Goal: Task Accomplishment & Management: Complete application form

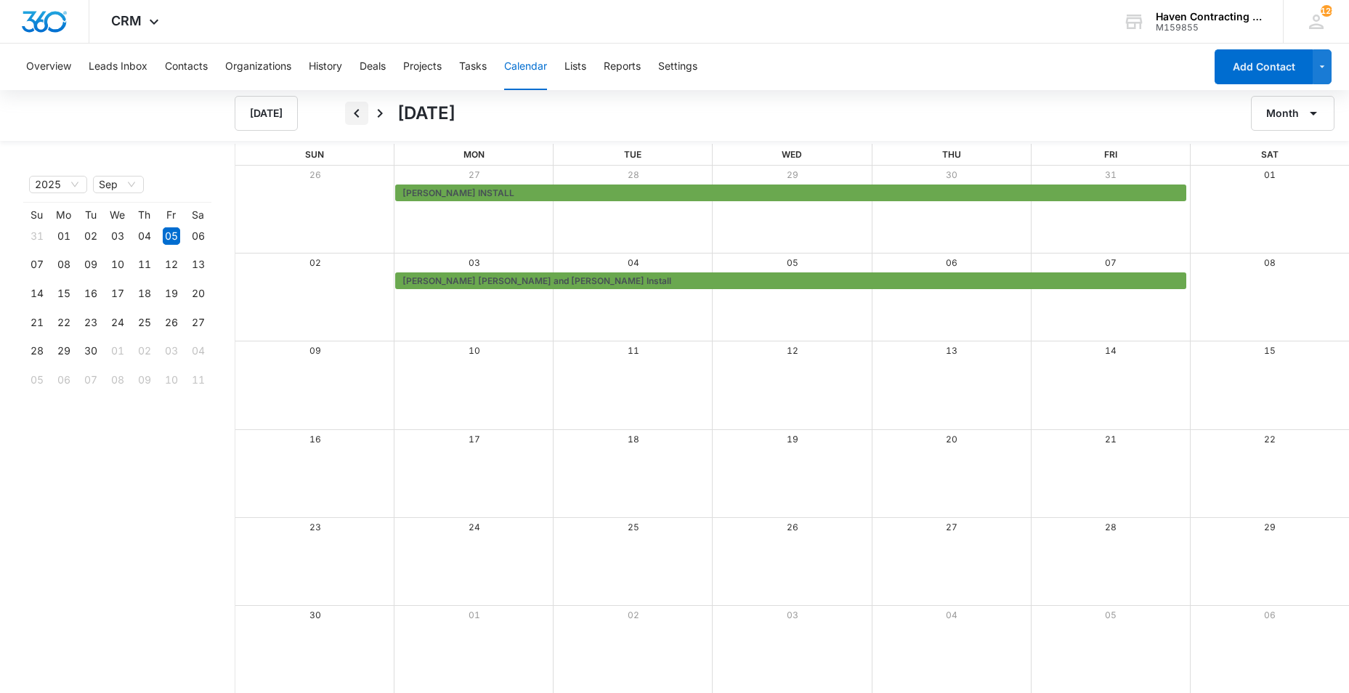
click at [354, 112] on icon "Back" at bounding box center [356, 113] width 17 height 17
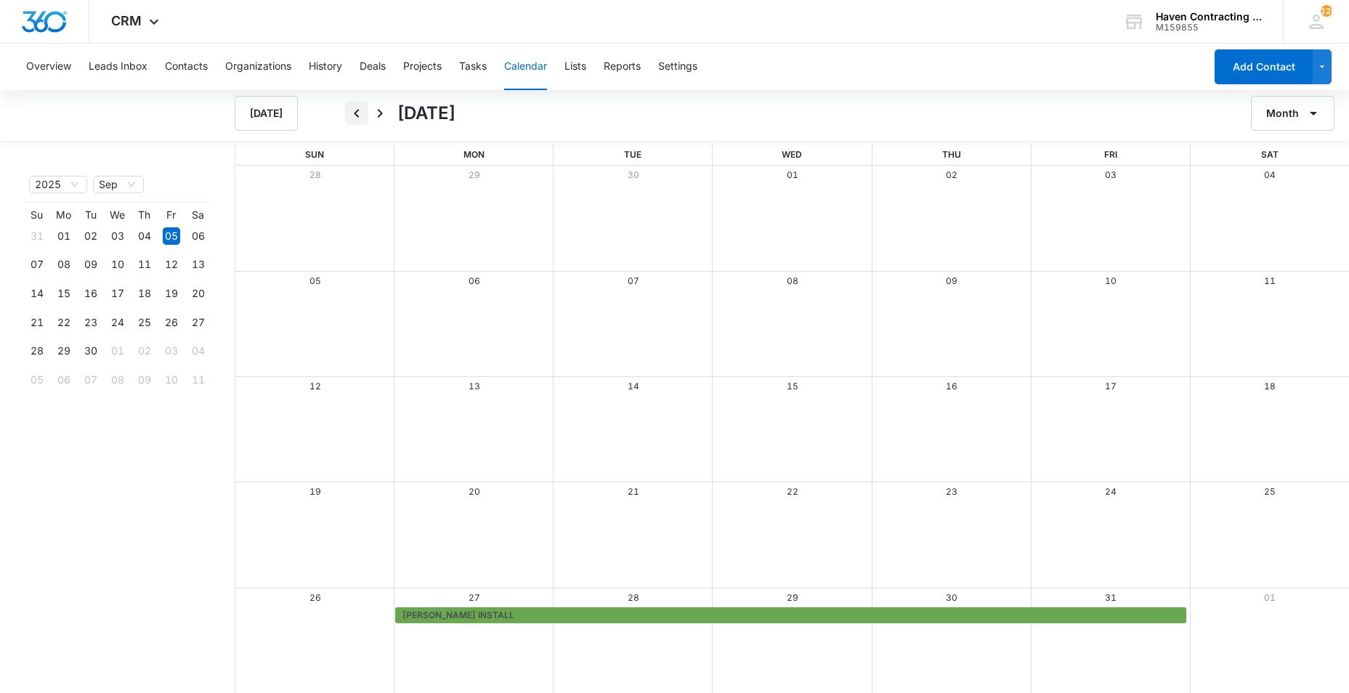
click at [357, 113] on icon "Back" at bounding box center [356, 113] width 17 height 17
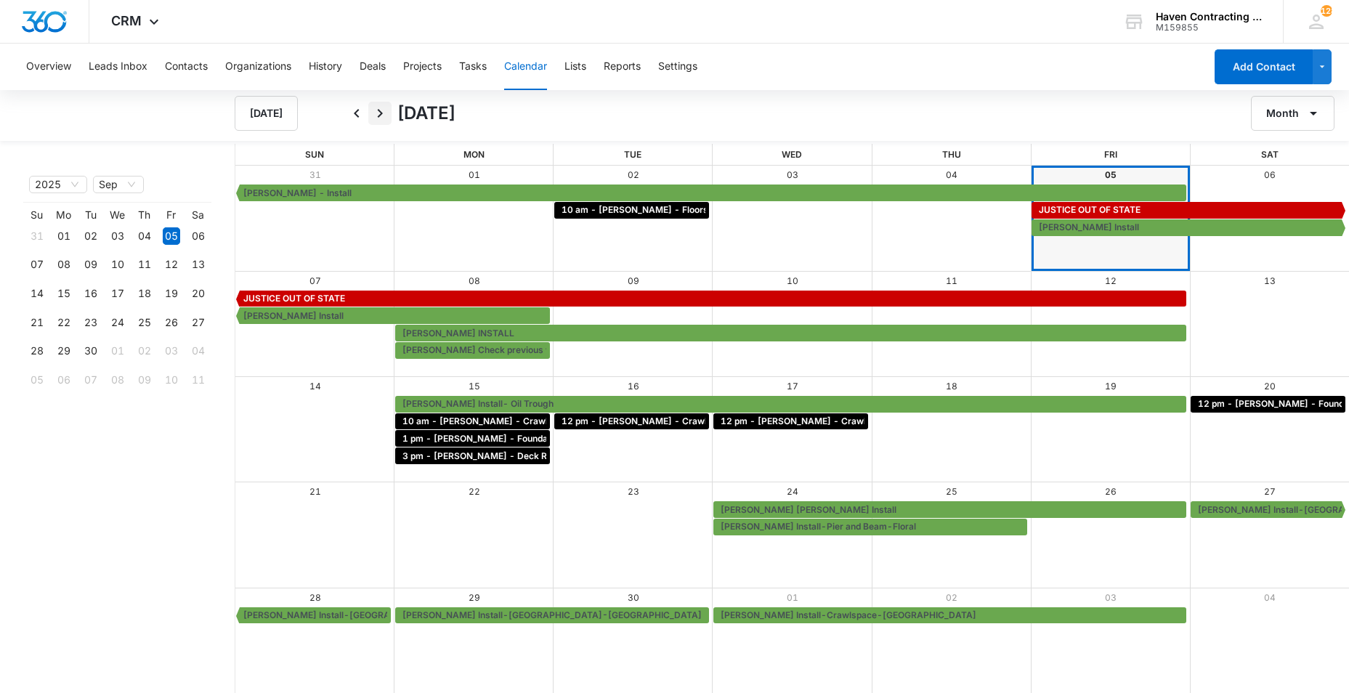
click at [378, 111] on icon "Next" at bounding box center [379, 113] width 17 height 17
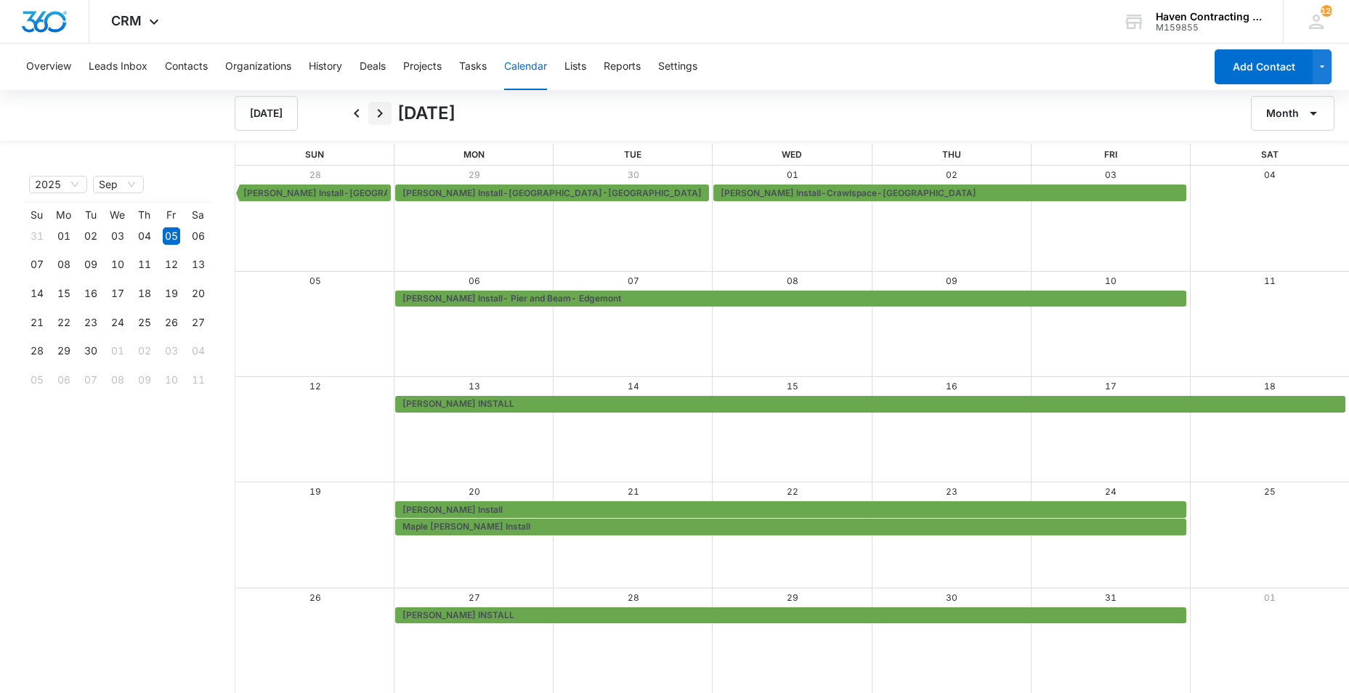
click at [377, 116] on icon "Next" at bounding box center [379, 113] width 17 height 17
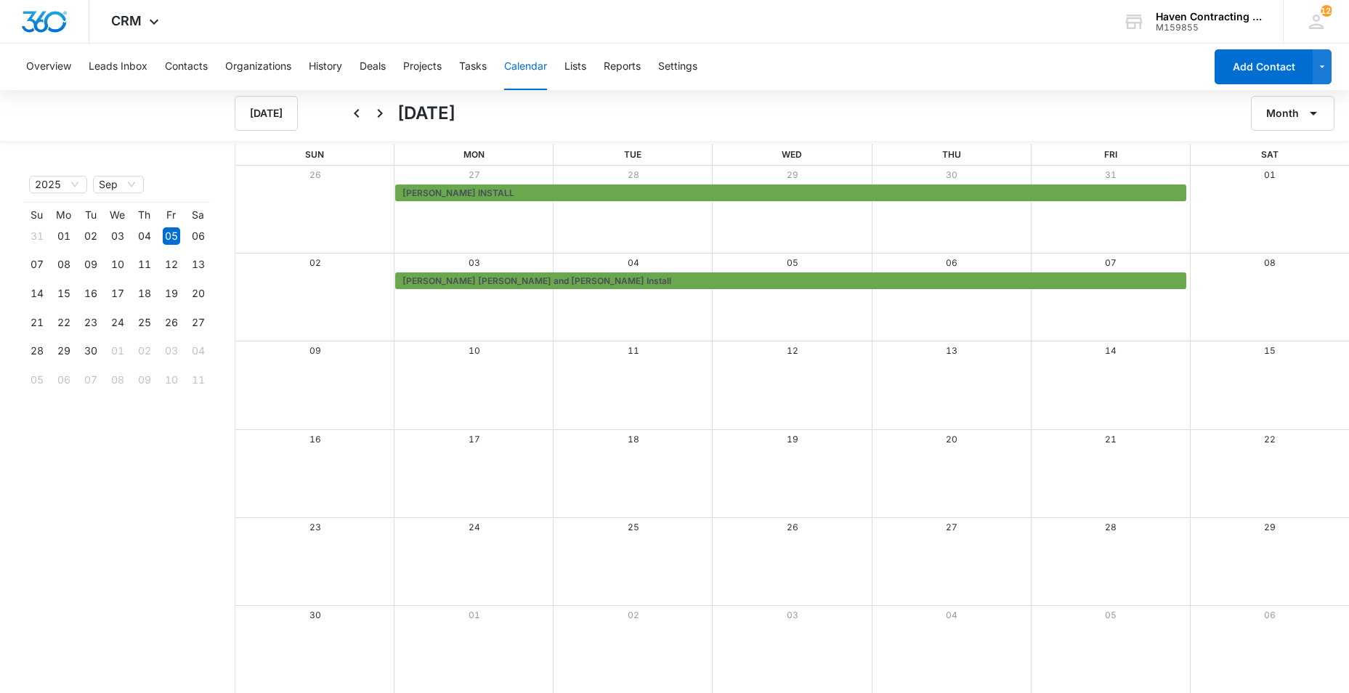
click at [524, 66] on button "Calendar" at bounding box center [525, 67] width 43 height 46
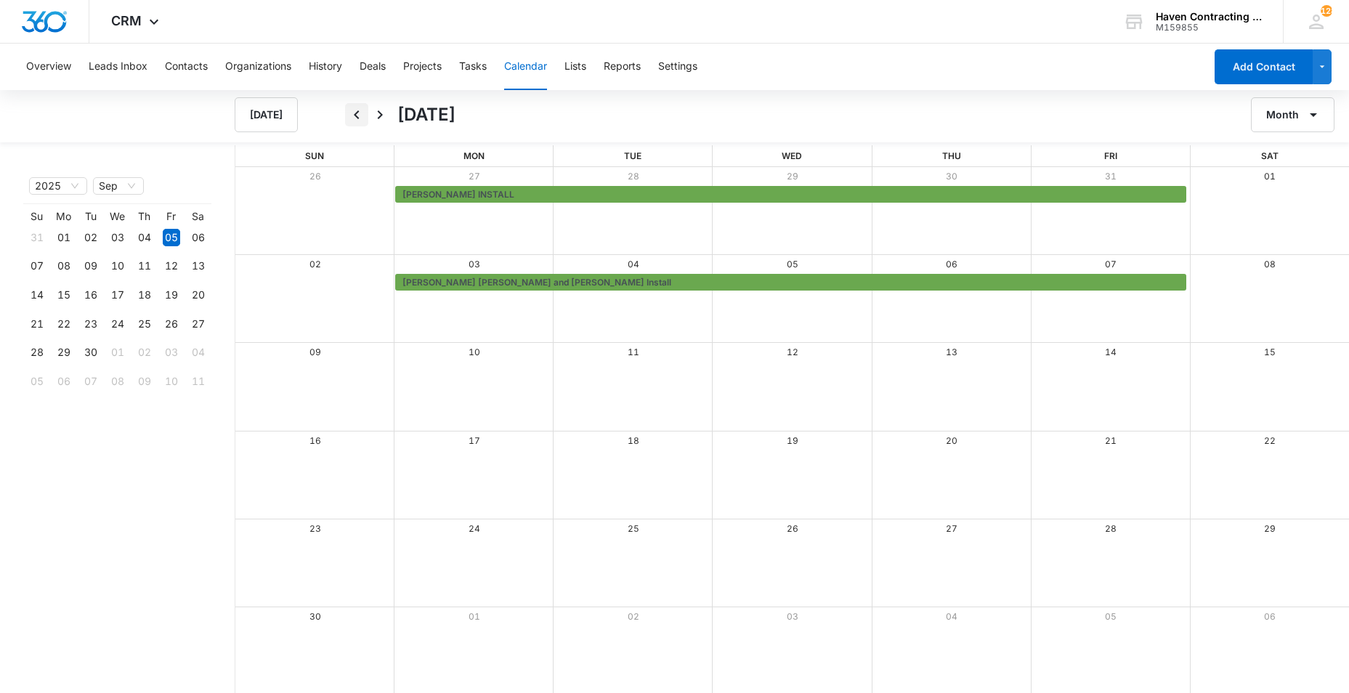
click at [354, 113] on icon "Back" at bounding box center [356, 114] width 17 height 17
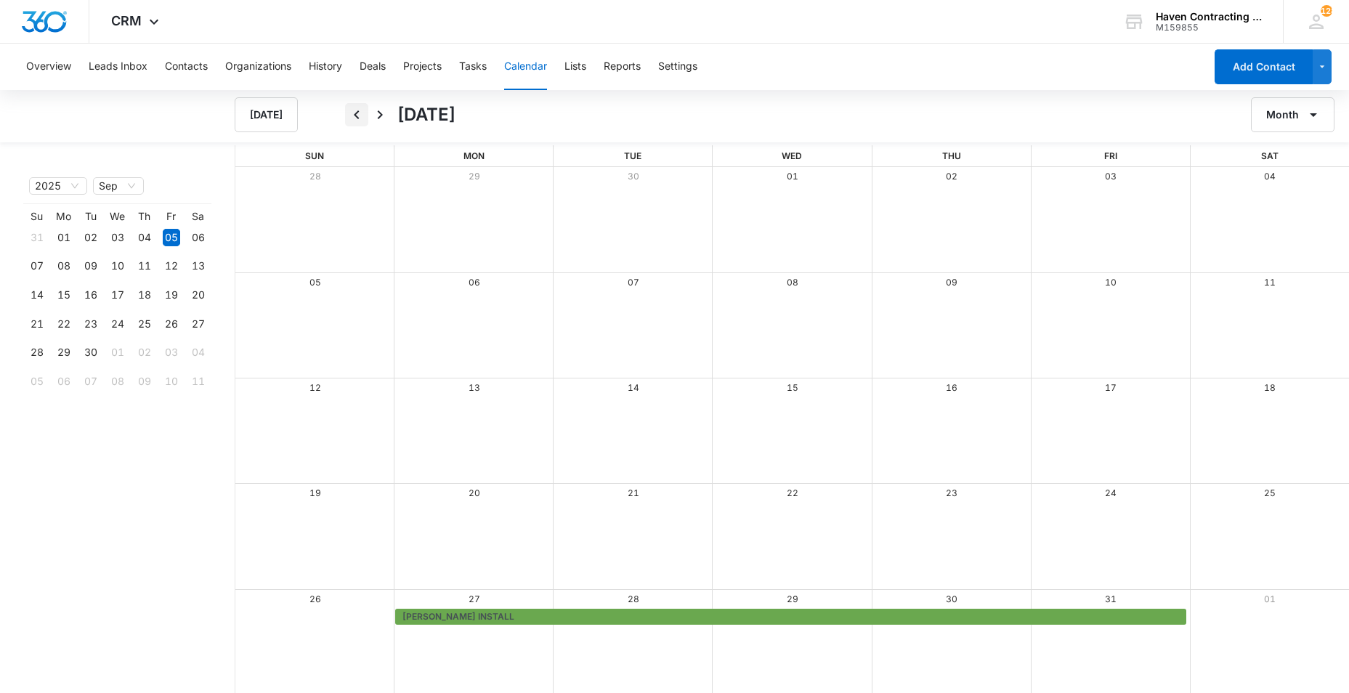
click at [356, 115] on icon "Back" at bounding box center [356, 114] width 17 height 17
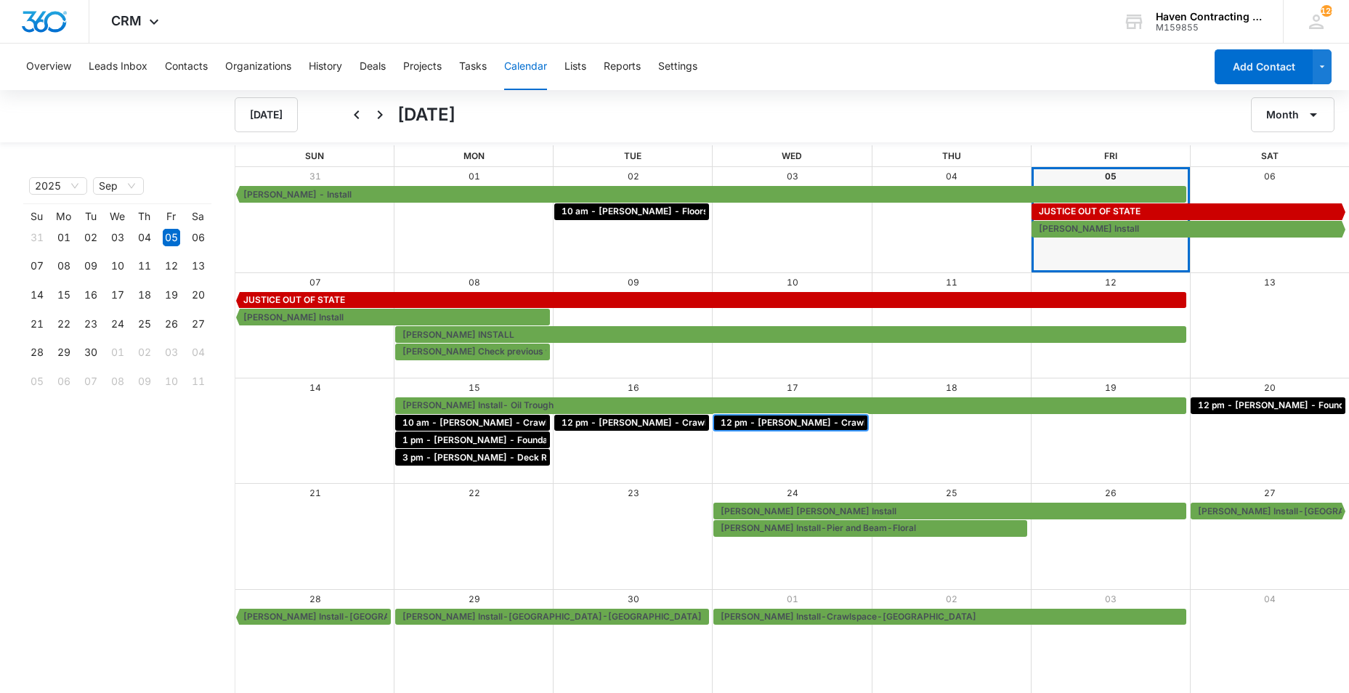
click at [782, 426] on span "12 pm - [PERSON_NAME] - Crawl Space - [GEOGRAPHIC_DATA], [GEOGRAPHIC_DATA]" at bounding box center [907, 422] width 375 height 13
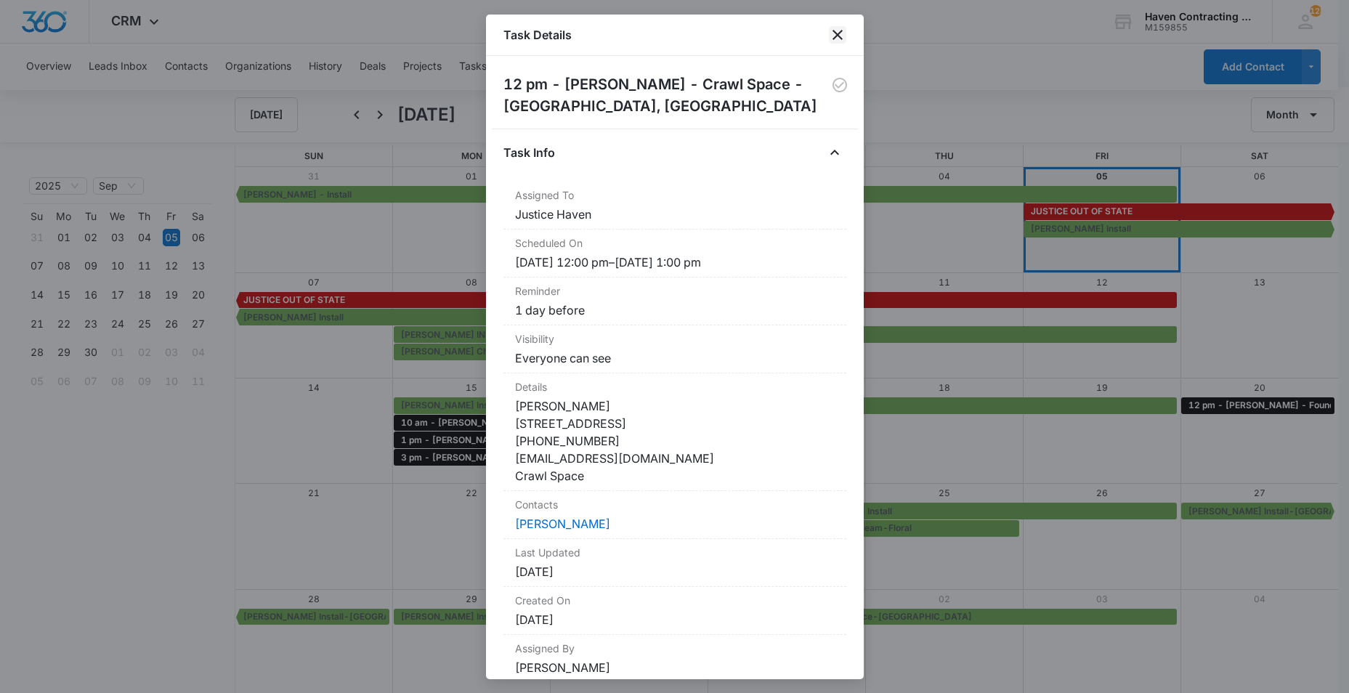
click at [833, 36] on icon "close" at bounding box center [837, 34] width 17 height 17
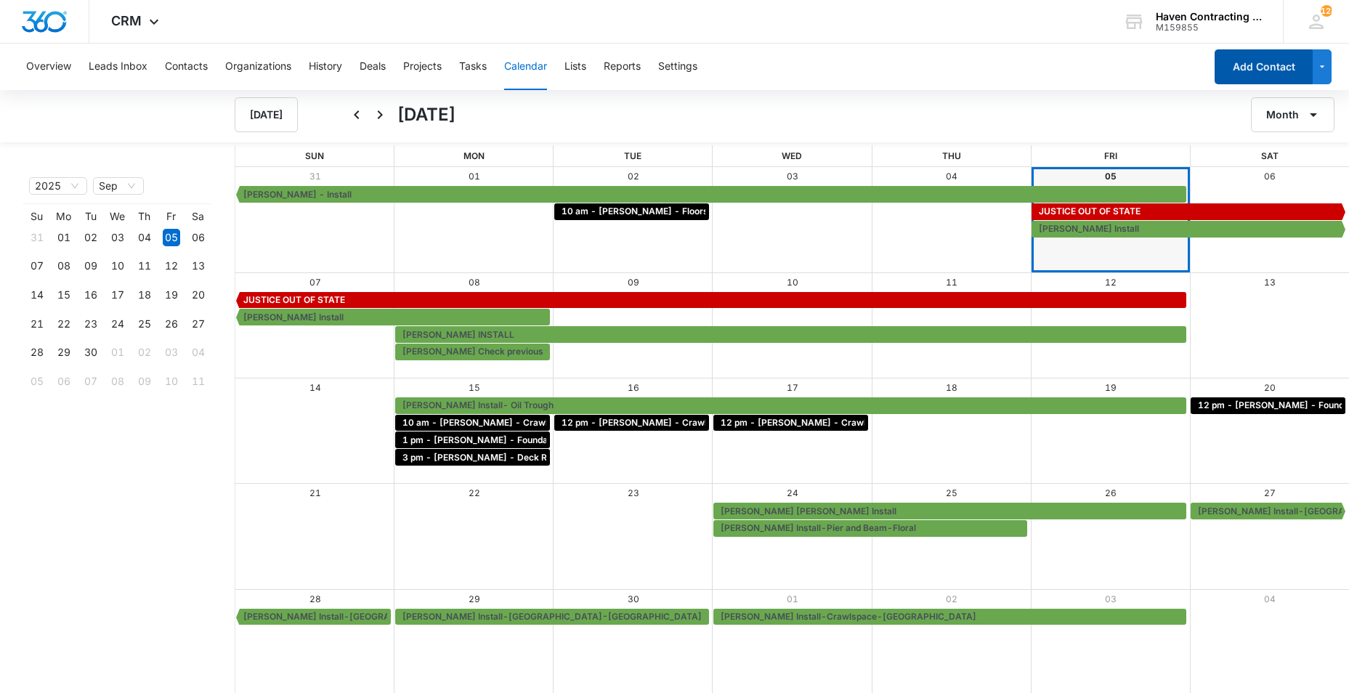
click at [1256, 68] on button "Add Contact" at bounding box center [1263, 66] width 98 height 35
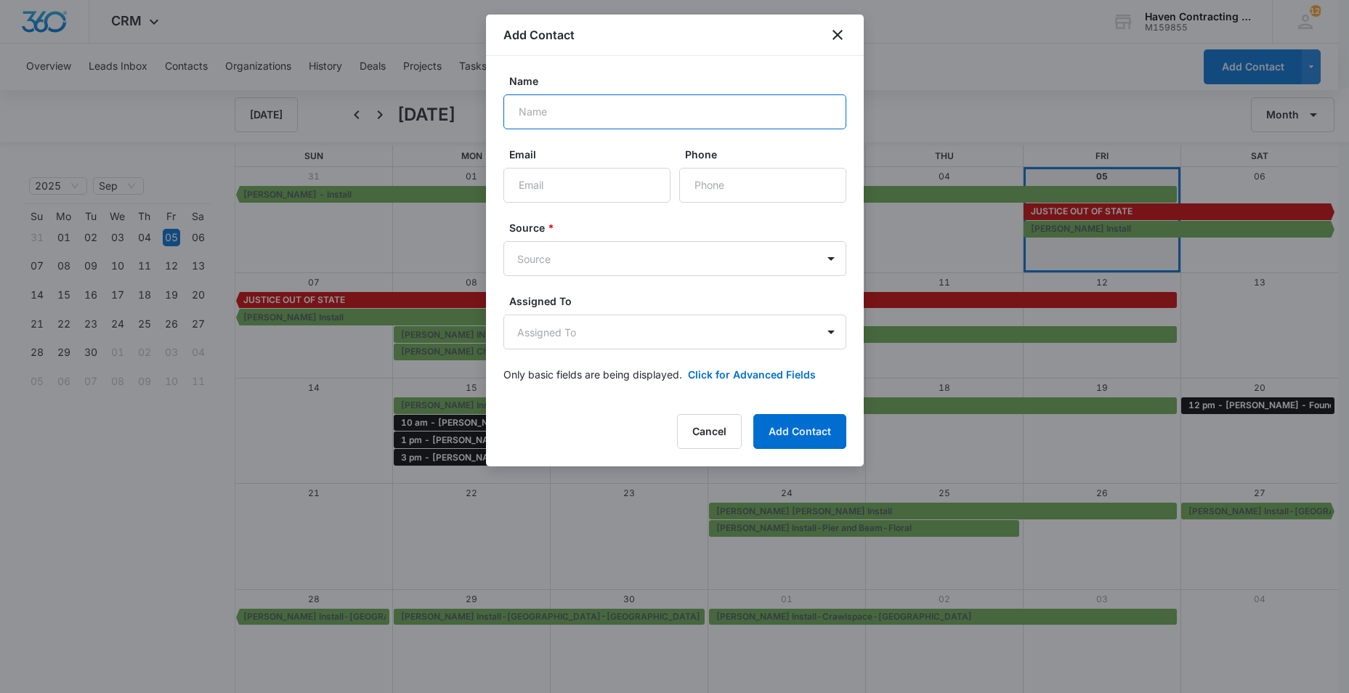
click at [527, 123] on input "Name" at bounding box center [674, 111] width 343 height 35
type input "[PERSON_NAME]"
click at [527, 182] on input "Email" at bounding box center [586, 185] width 167 height 35
type input "[EMAIL_ADDRESS][DOMAIN_NAME]"
click at [705, 190] on input "Phone" at bounding box center [762, 185] width 167 height 35
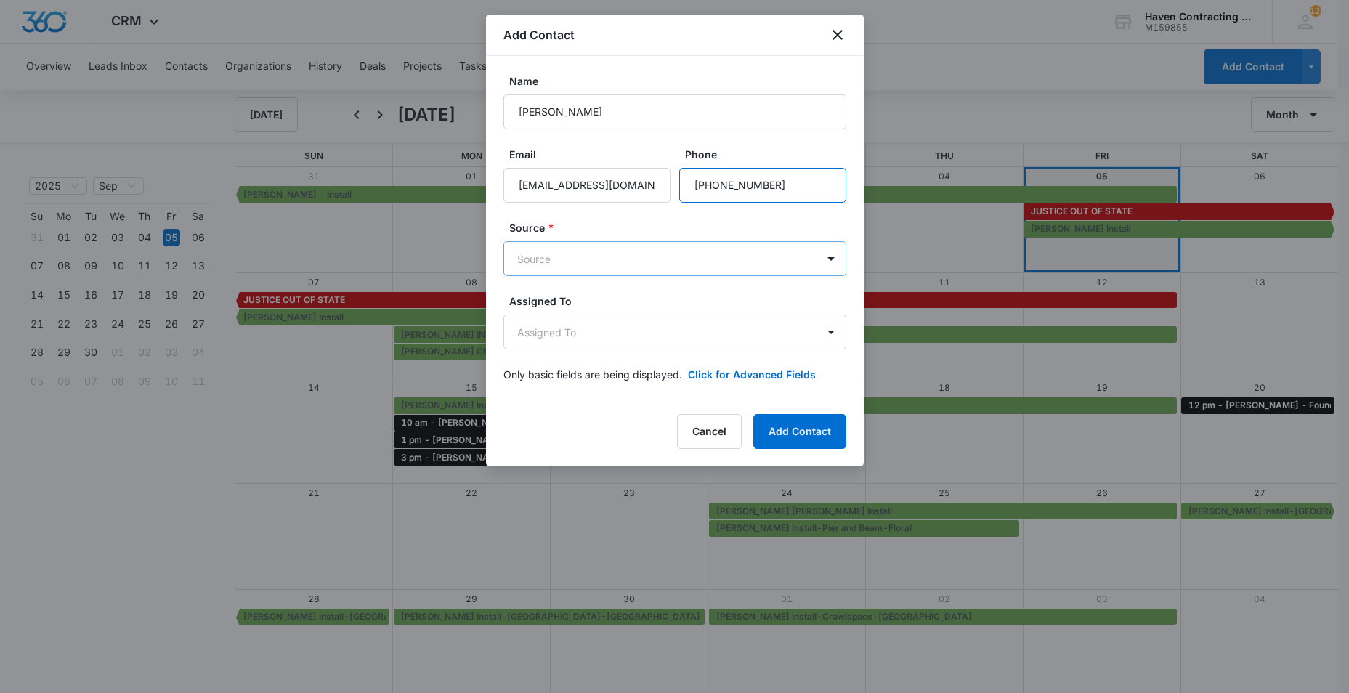
type input "[PHONE_NUMBER]"
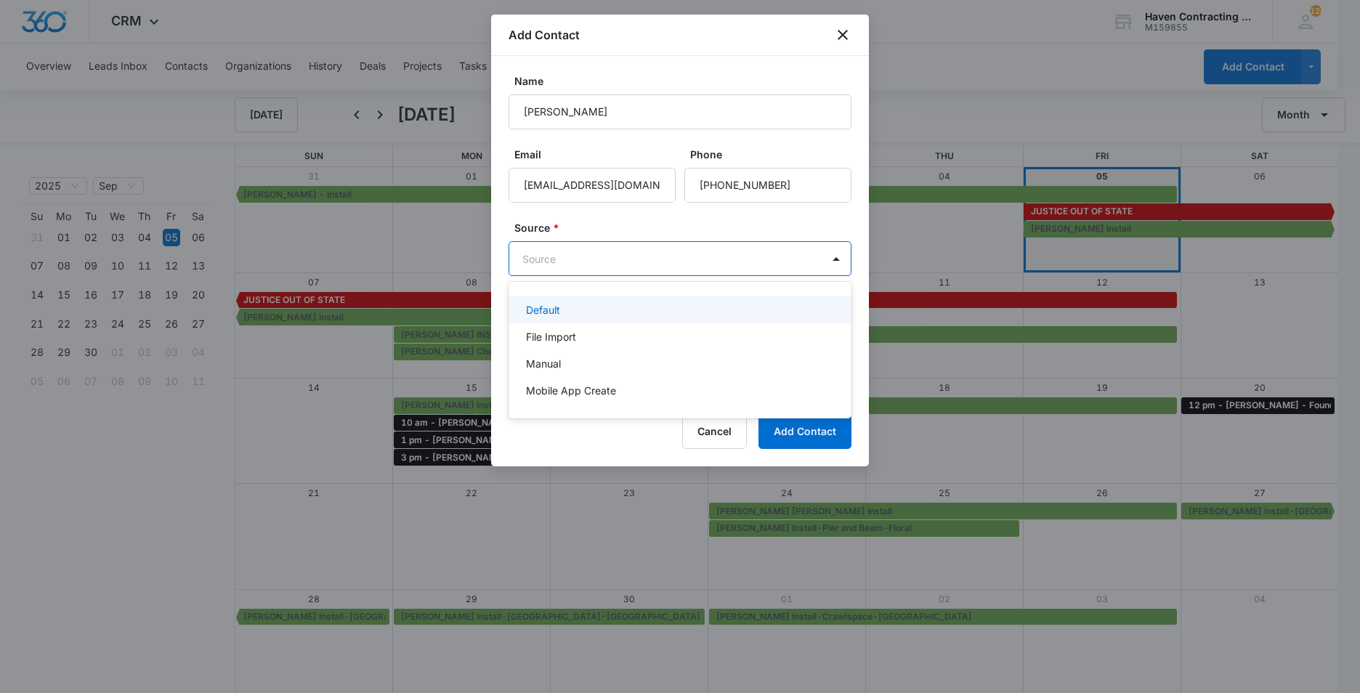
click at [534, 258] on body "CRM Apps Reputation Websites Forms CRM Email Social Ads Intelligence Brand Sett…" at bounding box center [680, 346] width 1360 height 693
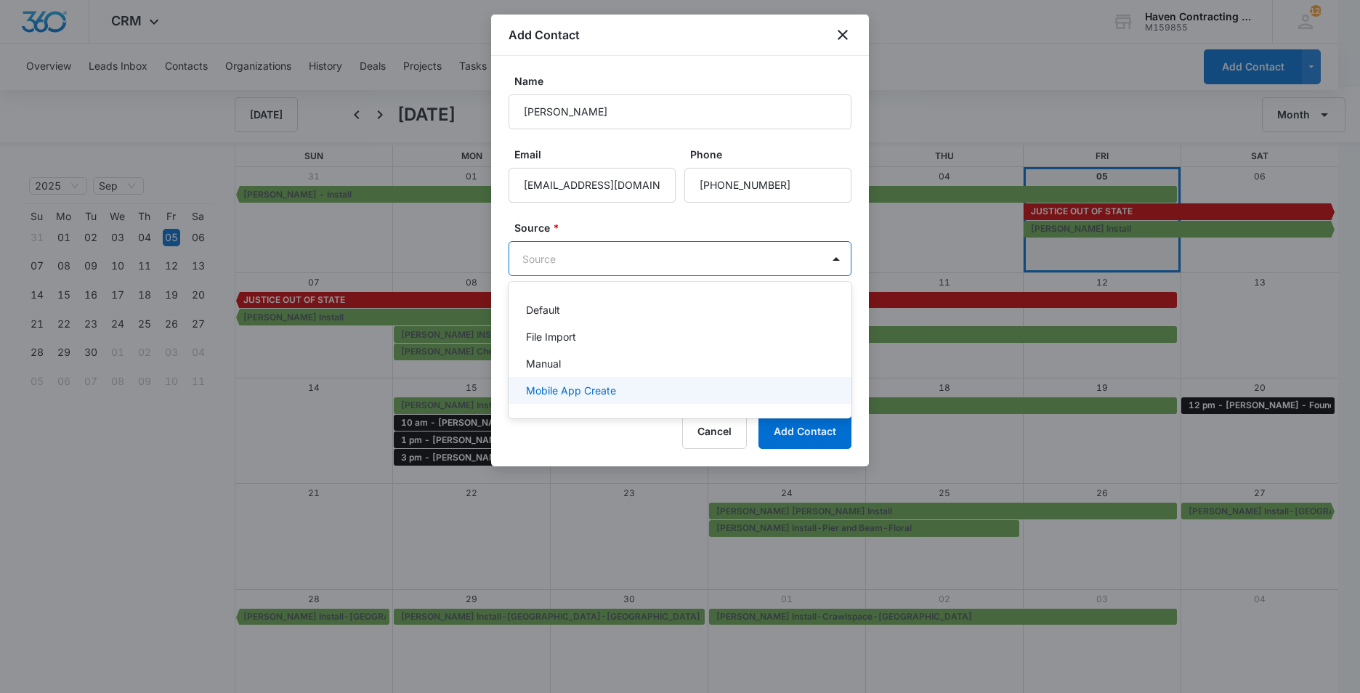
drag, startPoint x: 535, startPoint y: 384, endPoint x: 530, endPoint y: 362, distance: 22.2
click at [532, 385] on p "Mobile App Create" at bounding box center [571, 390] width 90 height 15
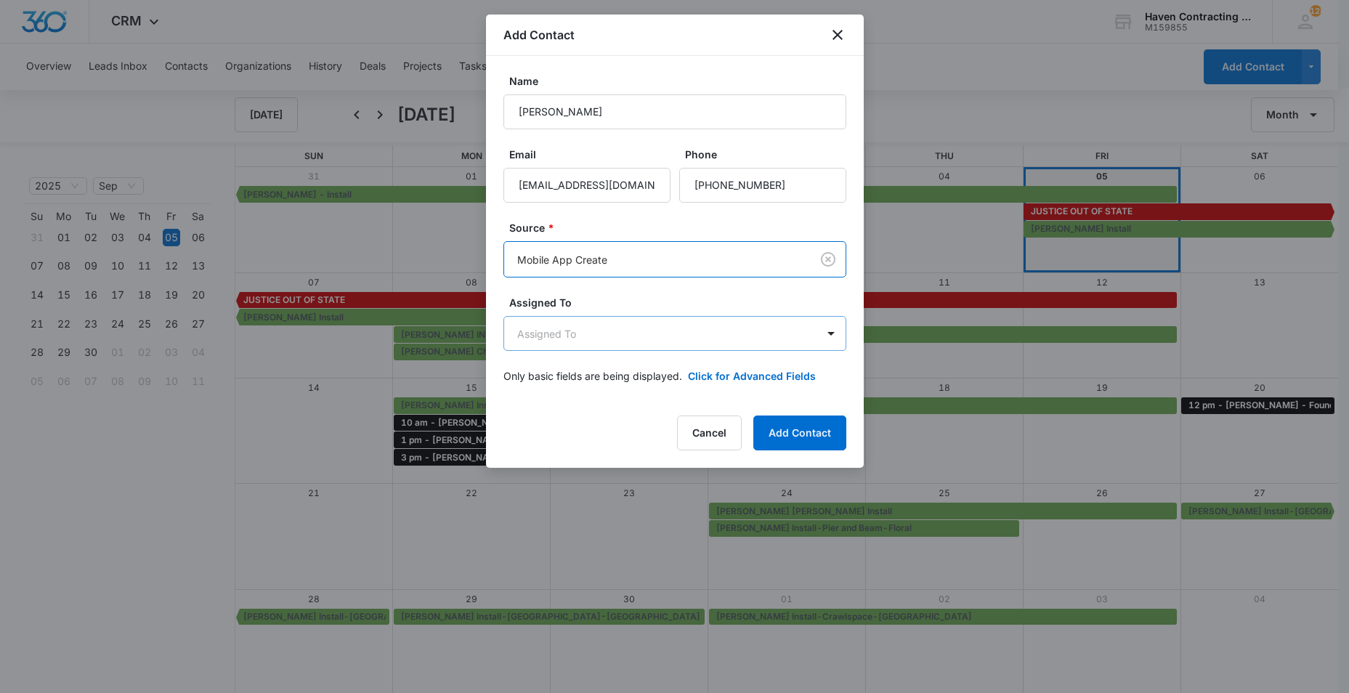
click at [513, 330] on body "CRM Apps Reputation Websites Forms CRM Email Social Ads Intelligence Brand Sett…" at bounding box center [674, 347] width 1349 height 694
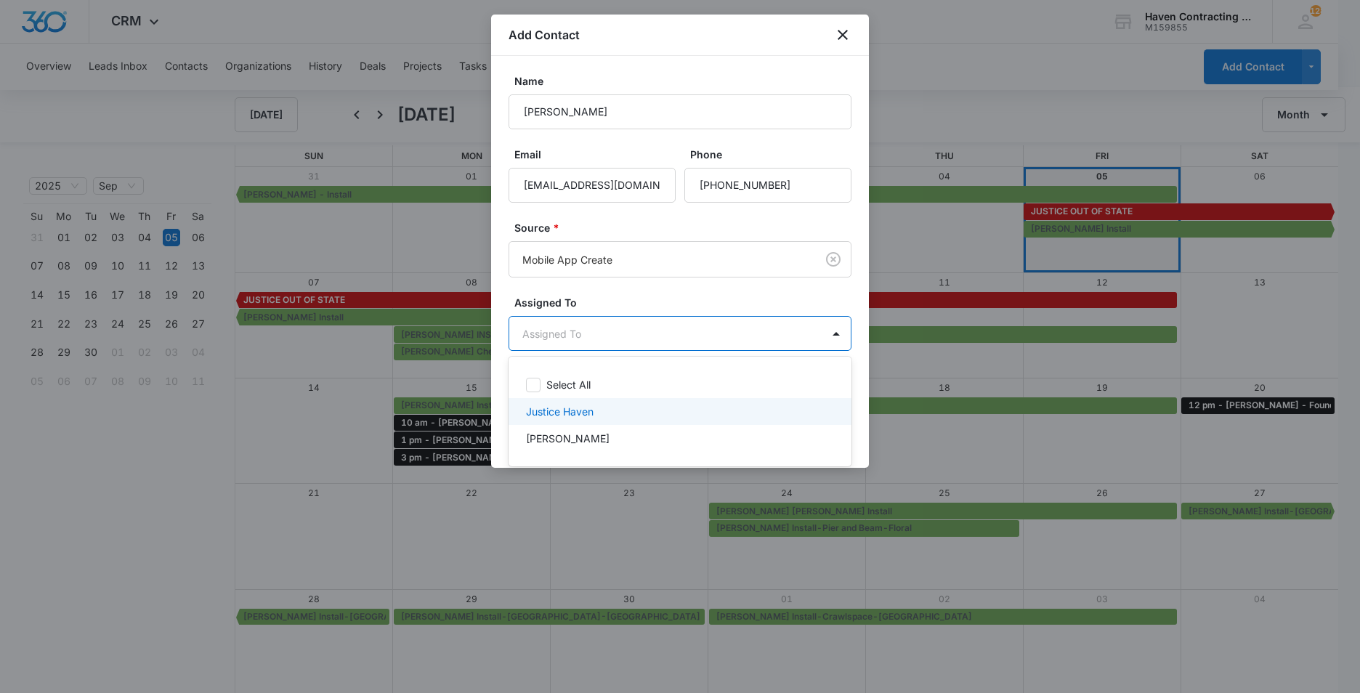
click at [535, 412] on p "Justice Haven" at bounding box center [560, 411] width 68 height 15
click at [495, 368] on div at bounding box center [680, 346] width 1360 height 693
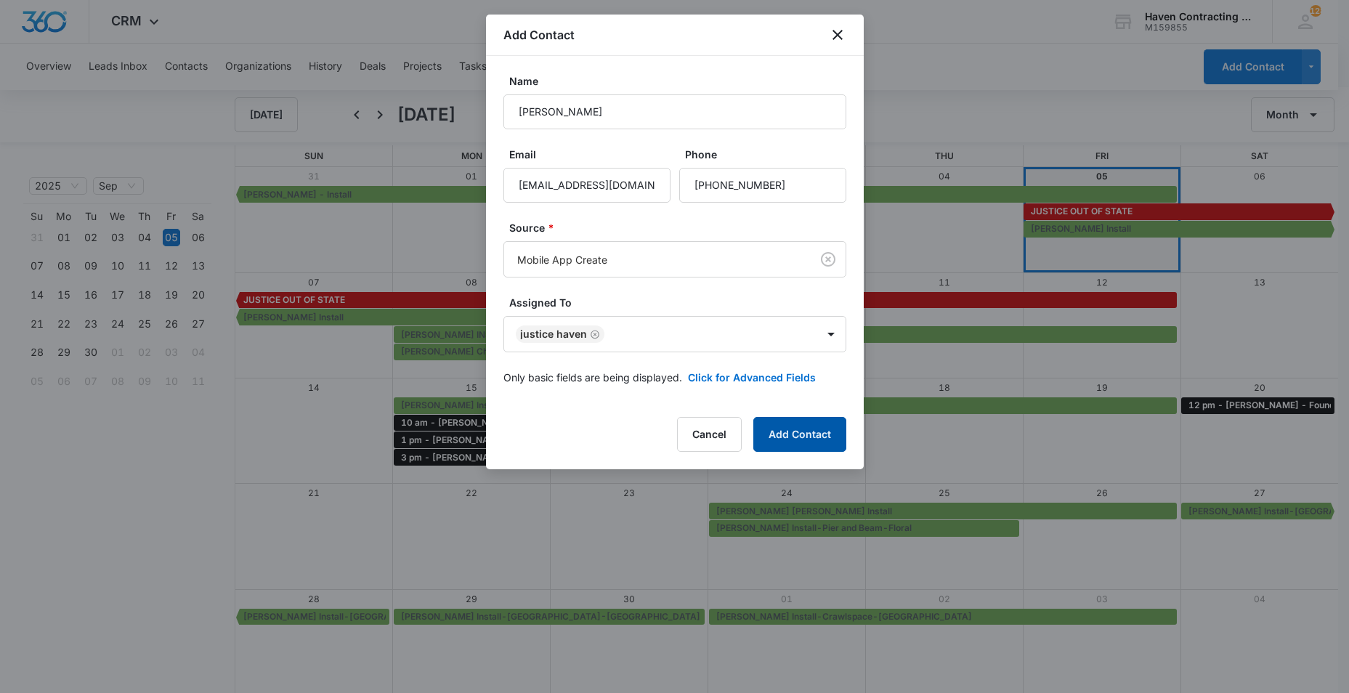
click at [816, 431] on button "Add Contact" at bounding box center [799, 434] width 93 height 35
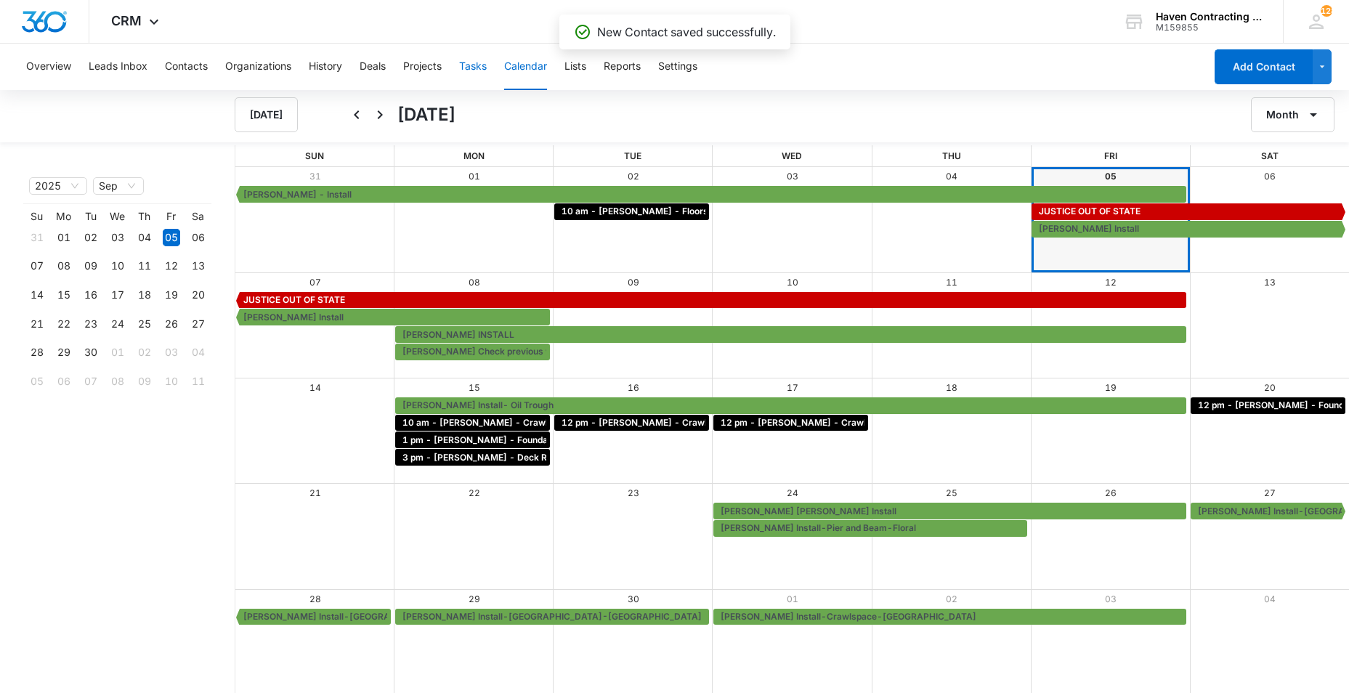
click at [472, 68] on button "Tasks" at bounding box center [473, 67] width 28 height 46
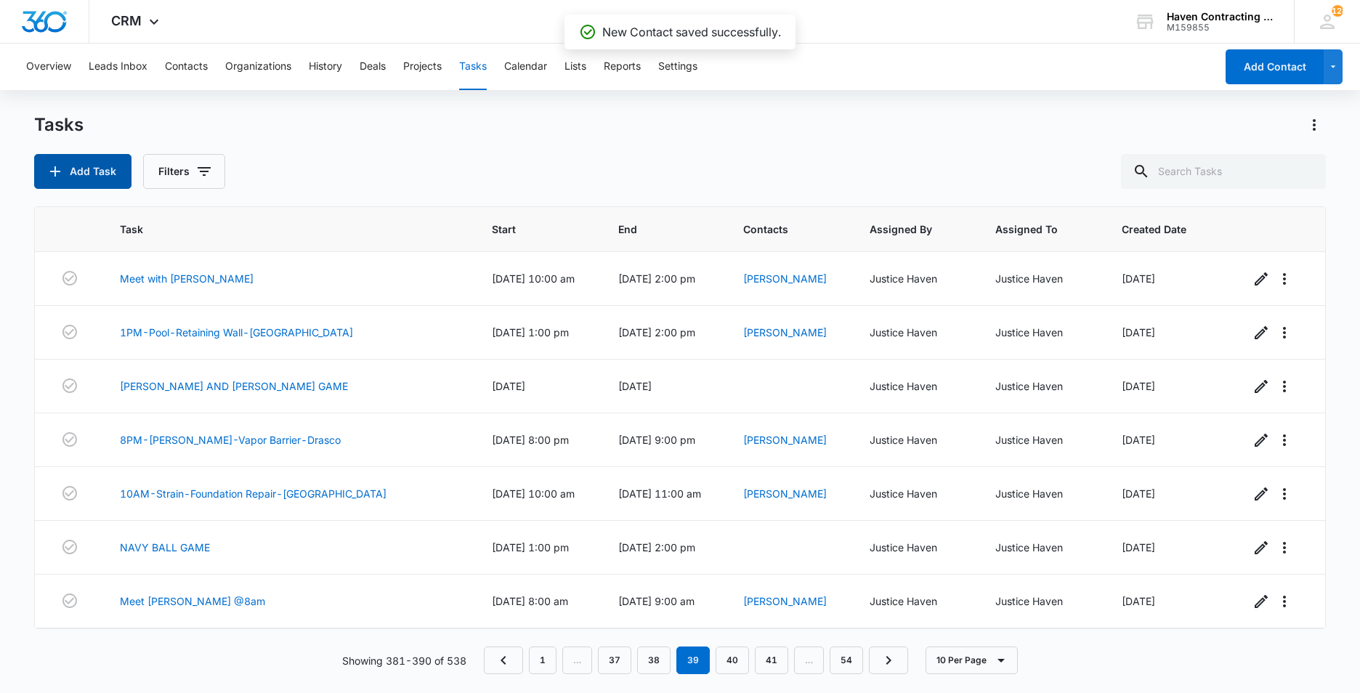
click at [80, 176] on button "Add Task" at bounding box center [82, 171] width 97 height 35
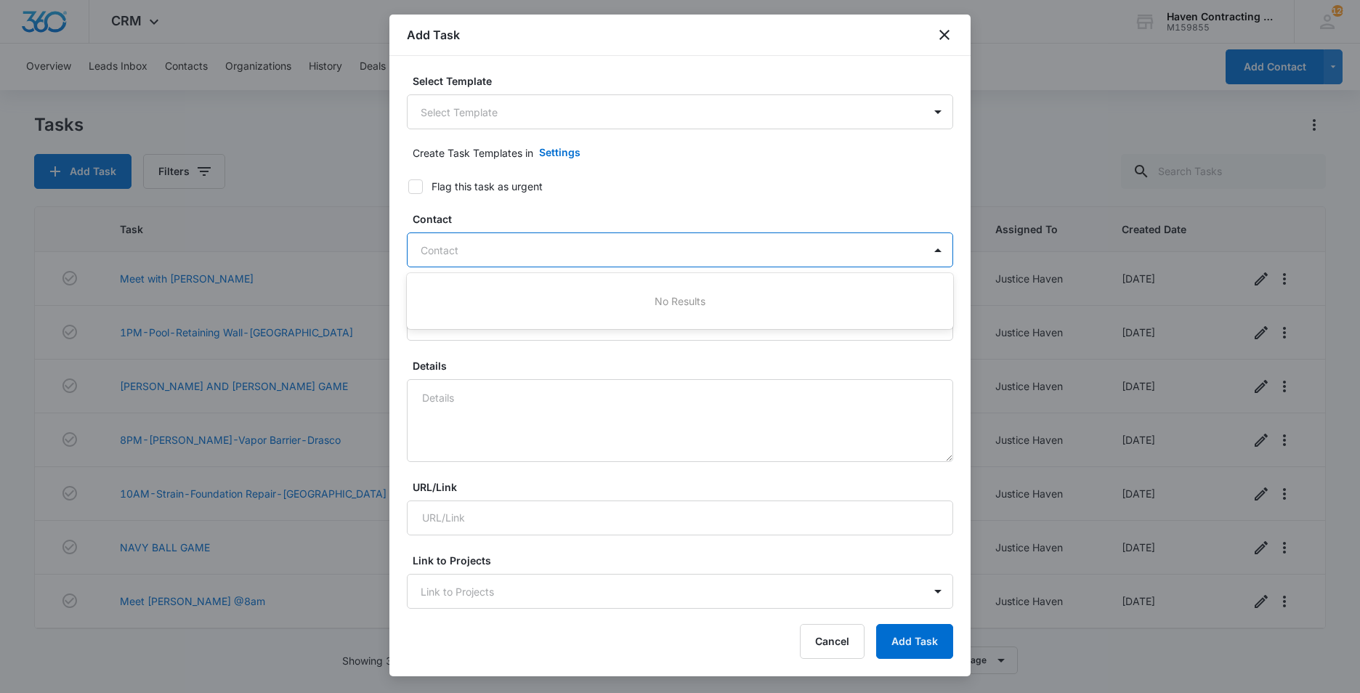
click at [434, 242] on div at bounding box center [671, 250] width 501 height 18
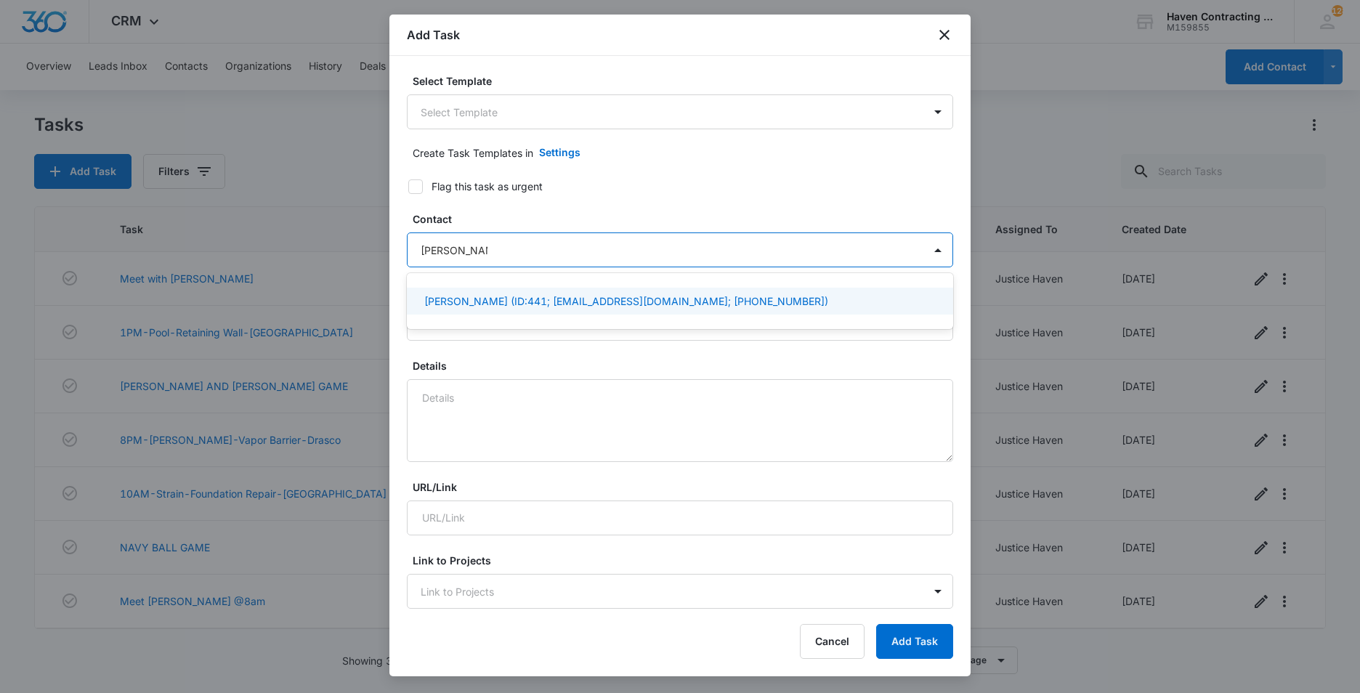
type input "[PERSON_NAME]"
click at [455, 301] on p "[PERSON_NAME] (ID:441; [EMAIL_ADDRESS][DOMAIN_NAME]; [PHONE_NUMBER])" at bounding box center [626, 300] width 404 height 15
click at [401, 296] on div "Select Template Select Template Create Task Templates in Settings Flag this tas…" at bounding box center [679, 332] width 581 height 553
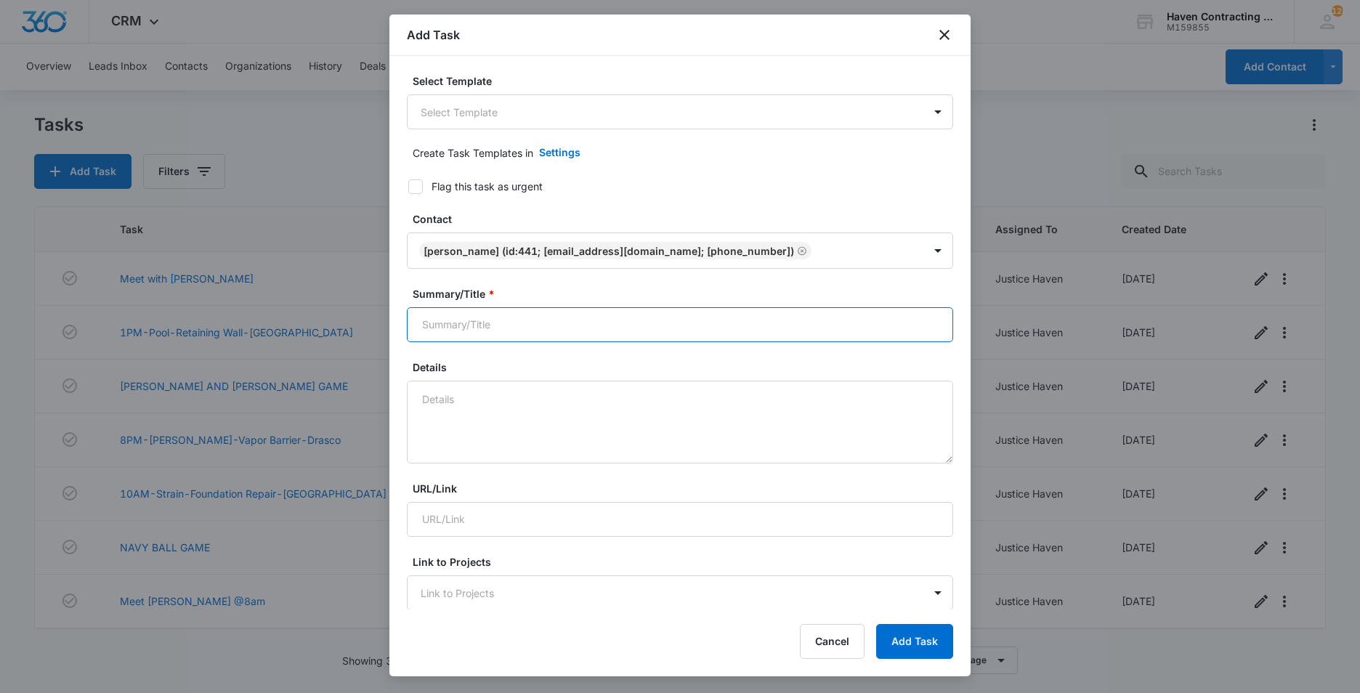
click at [430, 328] on input "Summary/Title *" at bounding box center [680, 324] width 546 height 35
type input "10 am - [PERSON_NAME] - Floors/crawl space - Southside"
click at [424, 397] on textarea "Details" at bounding box center [680, 422] width 546 height 83
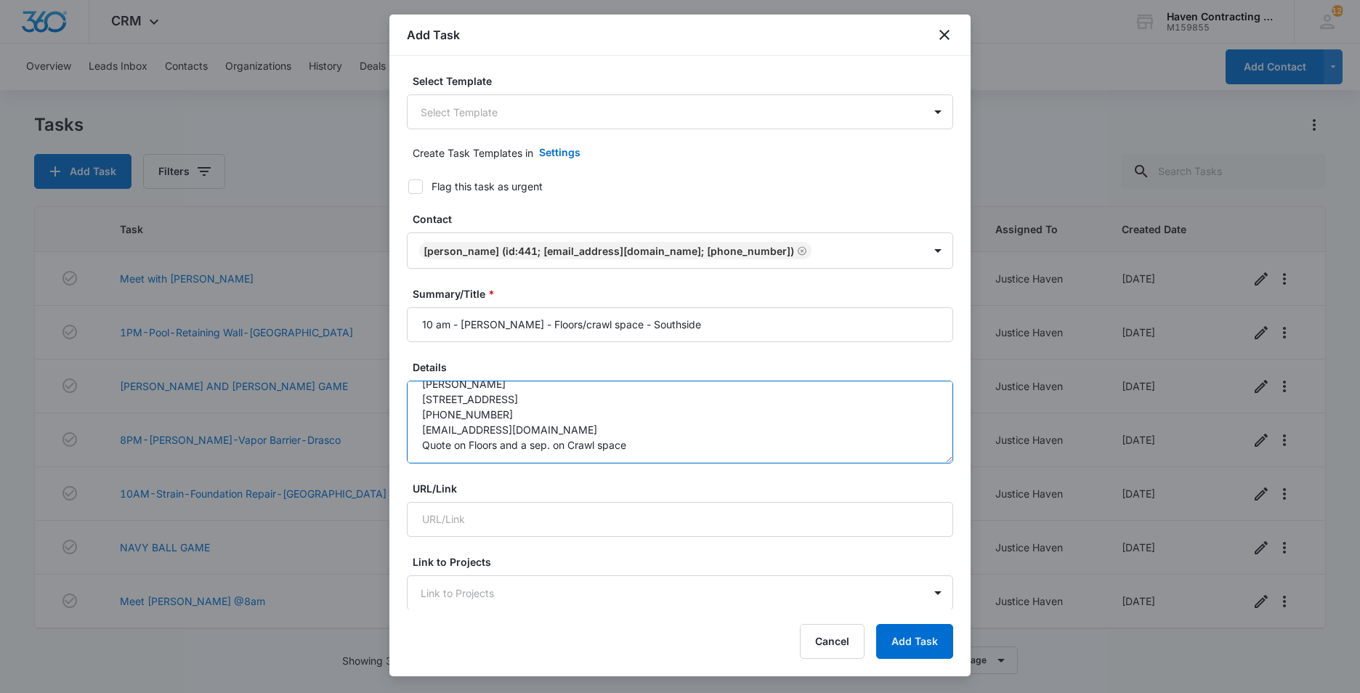
scroll to position [31, 0]
type textarea "[PERSON_NAME] [STREET_ADDRESS] [PHONE_NUMBER] [EMAIL_ADDRESS][DOMAIN_NAME] Quot…"
click at [402, 559] on div "Select Template Select Template Create Task Templates in Settings Flag this tas…" at bounding box center [679, 332] width 581 height 553
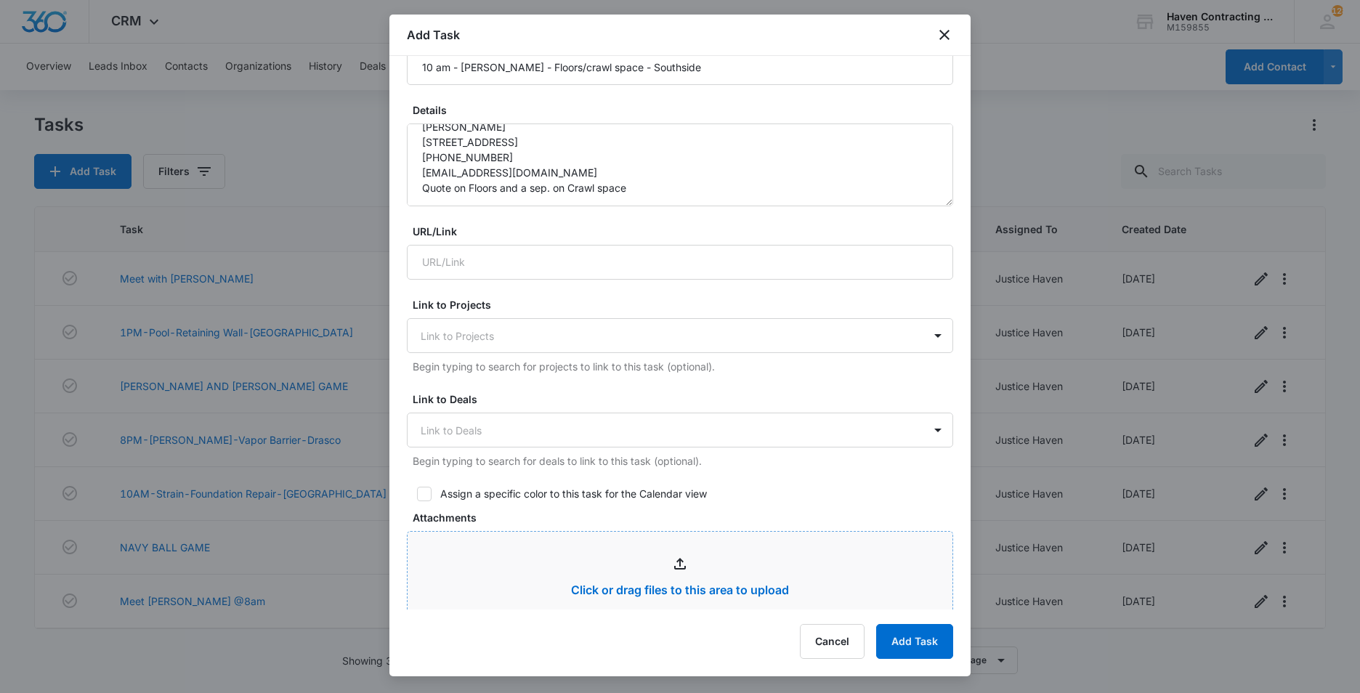
scroll to position [291, 0]
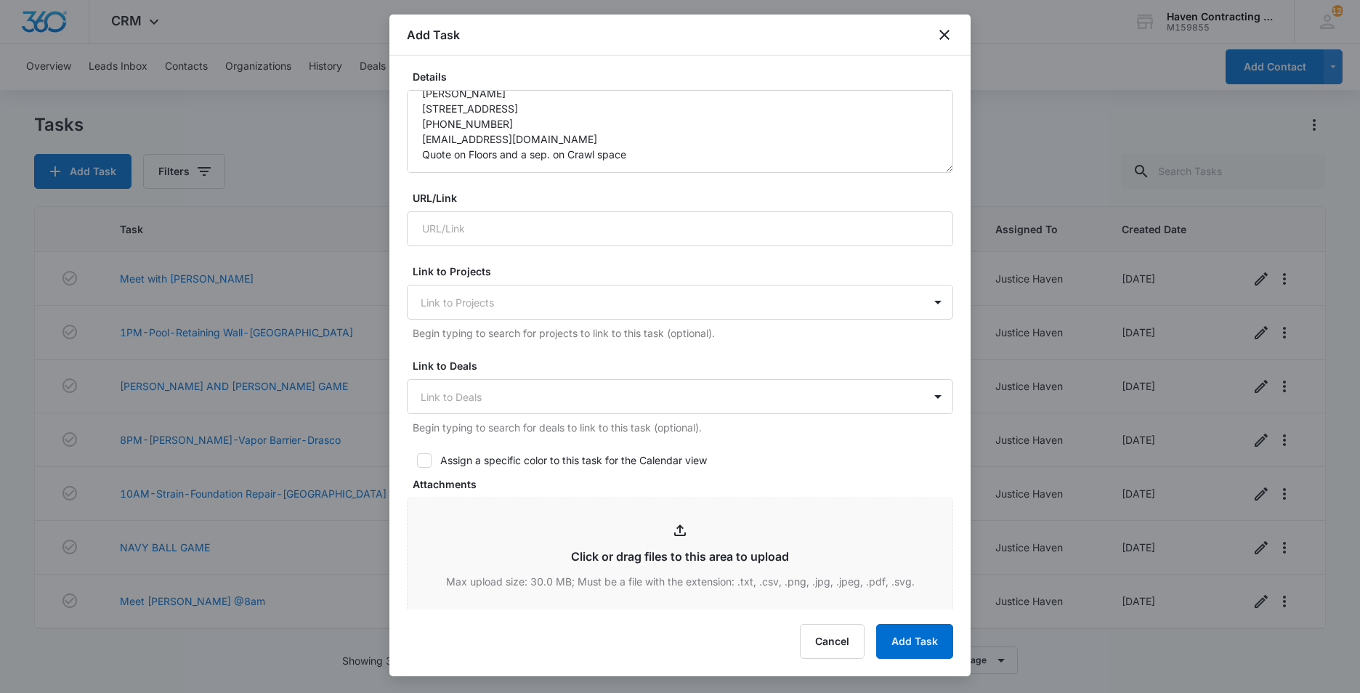
click at [426, 461] on icon at bounding box center [424, 460] width 13 height 13
click at [417, 461] on input "Assign a specific color to this task for the Calendar view" at bounding box center [412, 460] width 10 height 10
checkbox input "true"
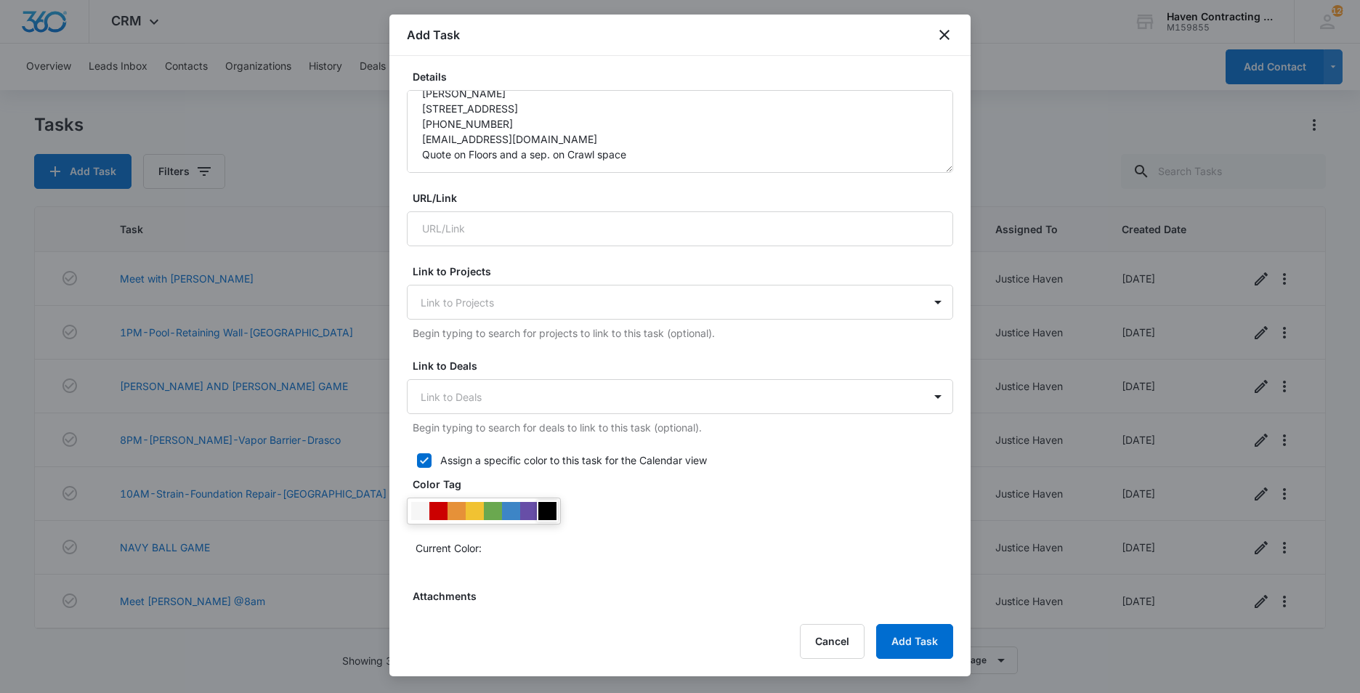
click at [545, 511] on div at bounding box center [547, 511] width 18 height 18
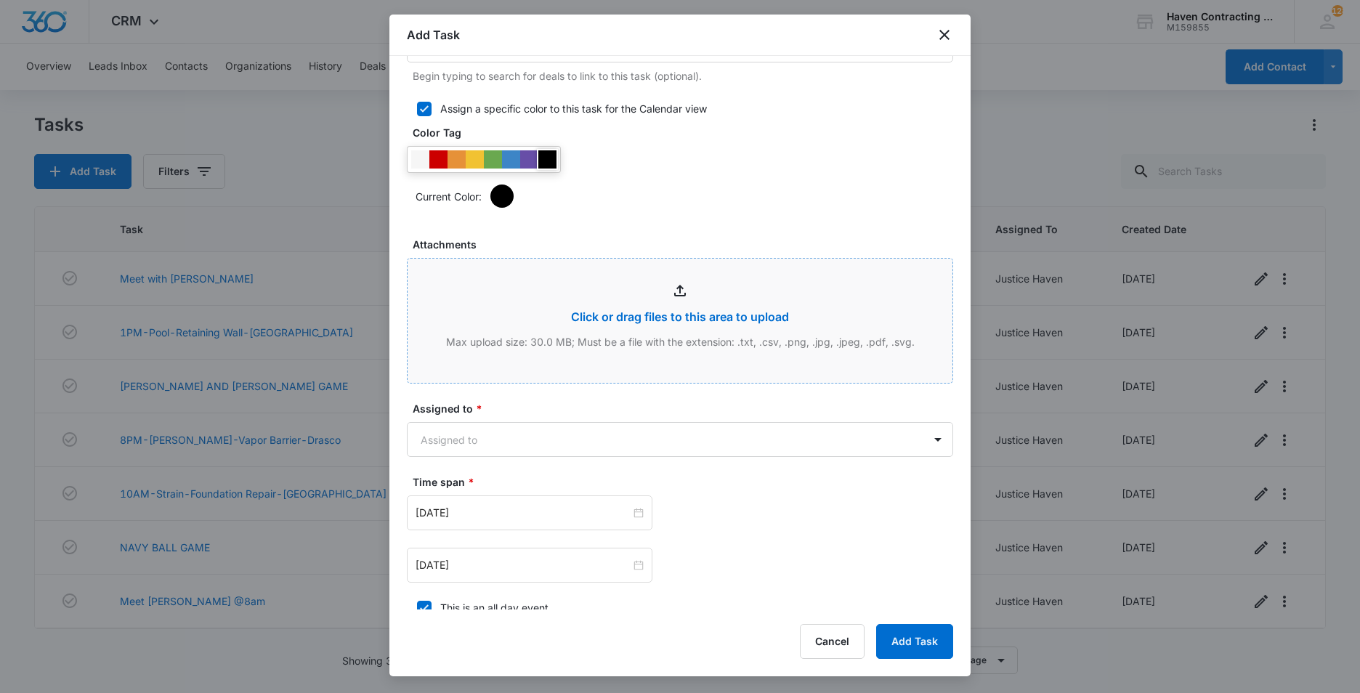
scroll to position [726, 0]
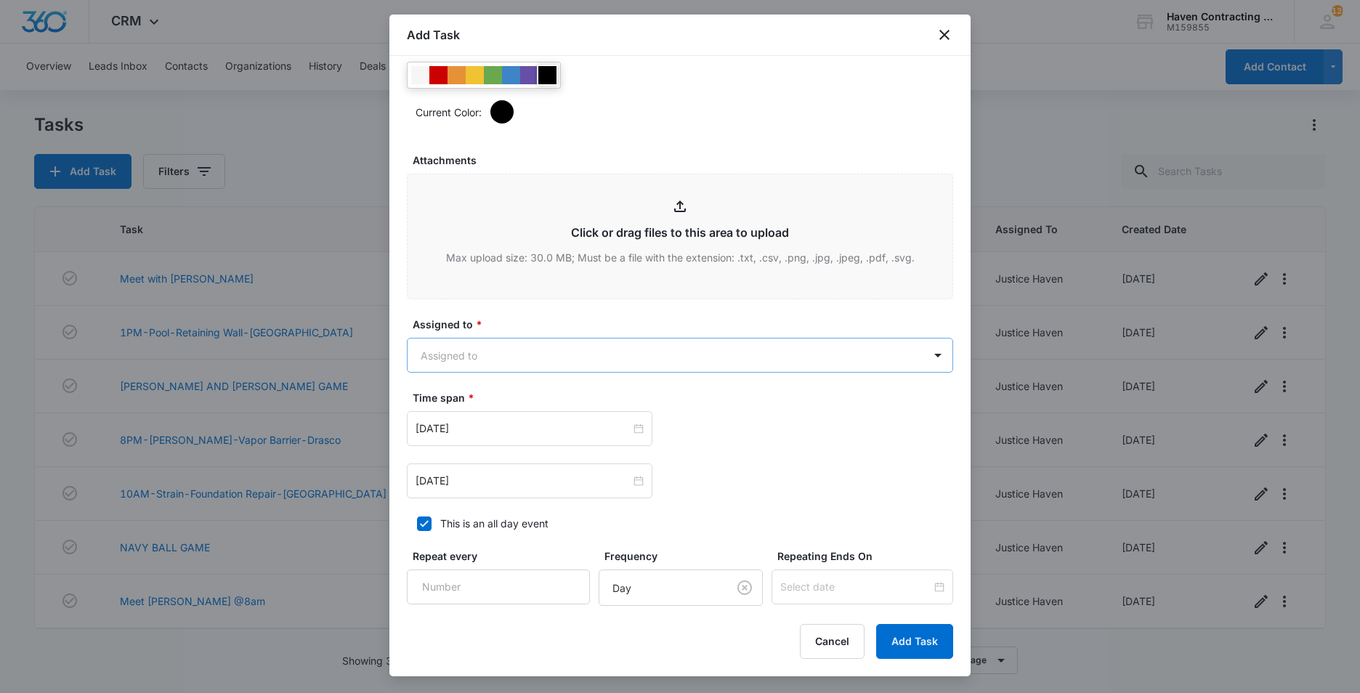
click at [416, 357] on body "CRM Apps Reputation Websites Forms CRM Email Social Ads Intelligence Brand Sett…" at bounding box center [680, 346] width 1360 height 693
drag, startPoint x: 447, startPoint y: 457, endPoint x: 439, endPoint y: 457, distance: 8.7
click at [447, 457] on p "Justice Haven" at bounding box center [458, 459] width 68 height 15
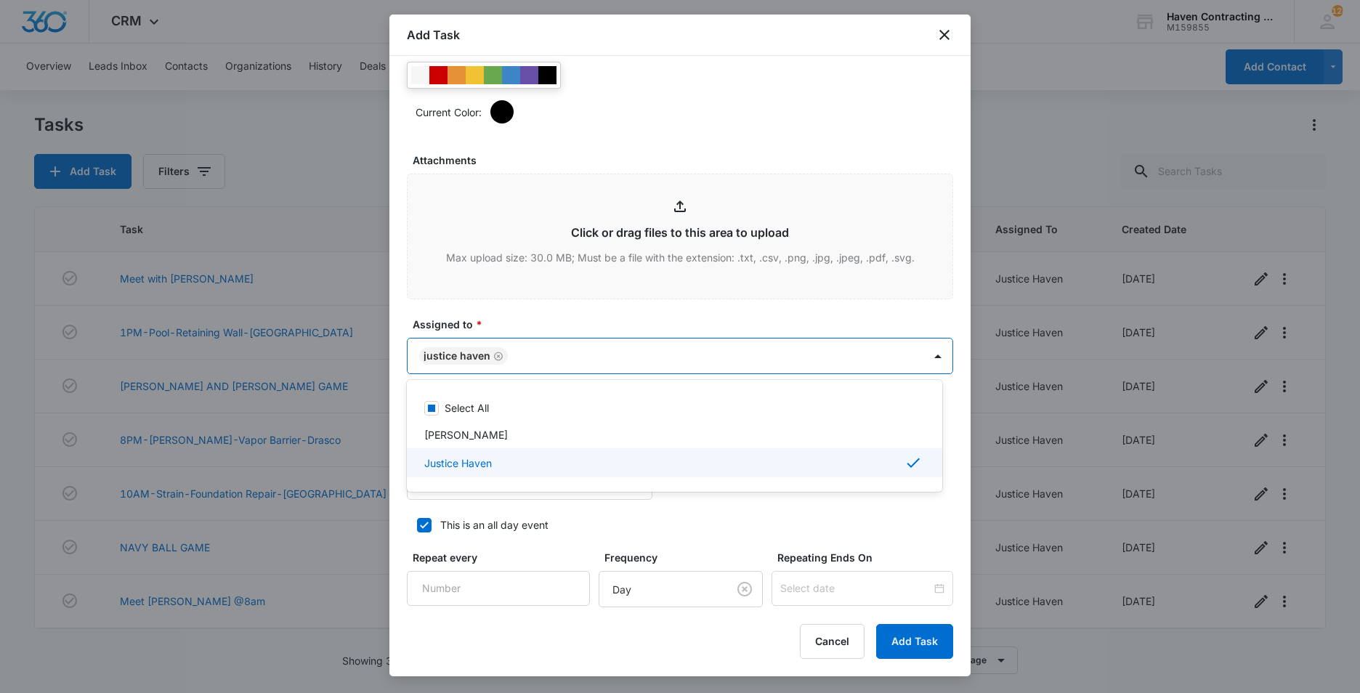
click at [404, 447] on div at bounding box center [680, 346] width 1360 height 693
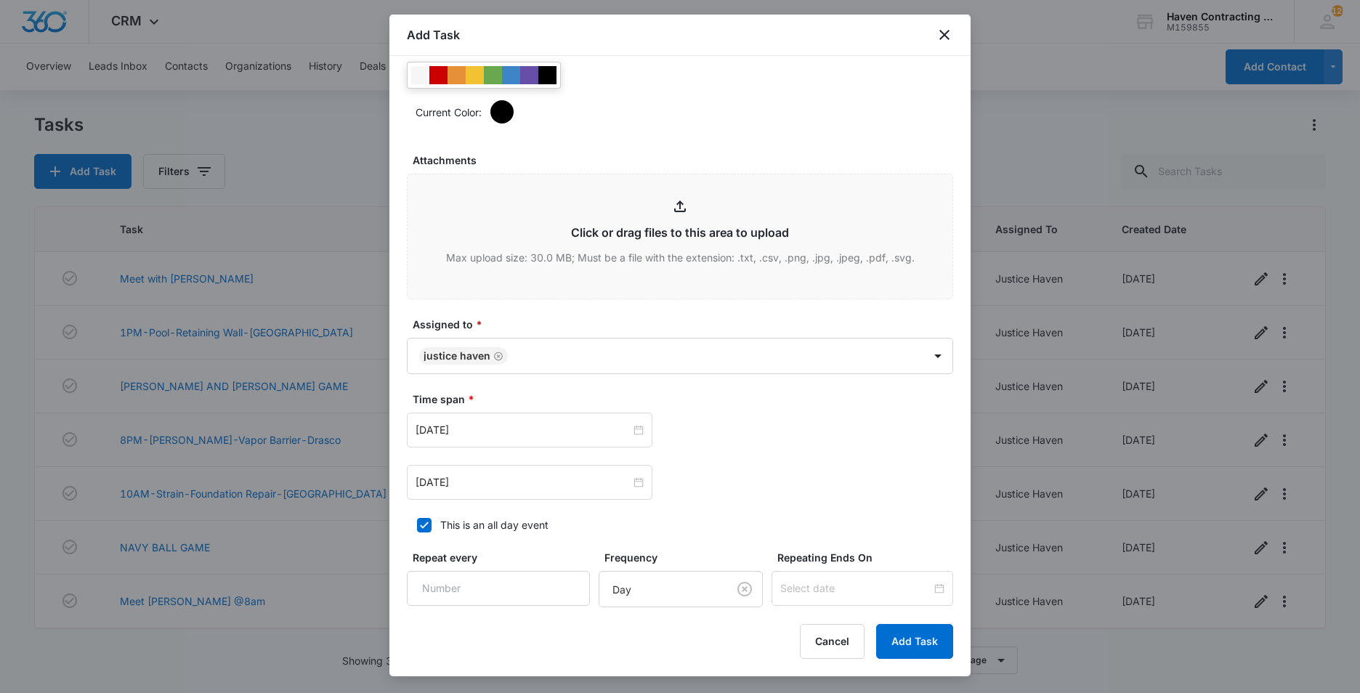
click at [425, 524] on icon at bounding box center [424, 525] width 13 height 13
click at [417, 524] on input "This is an all day event" at bounding box center [412, 525] width 10 height 10
checkbox input "false"
type input "12:00 am"
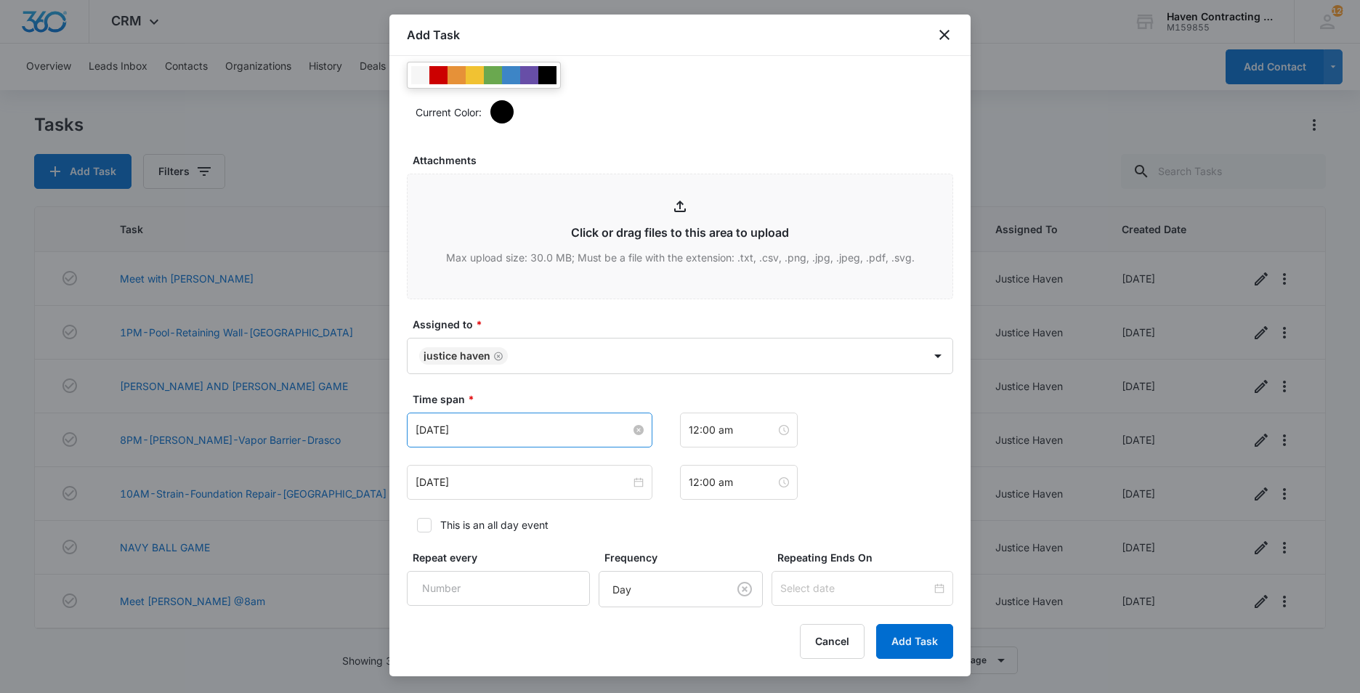
click at [486, 430] on input "[DATE]" at bounding box center [522, 430] width 215 height 16
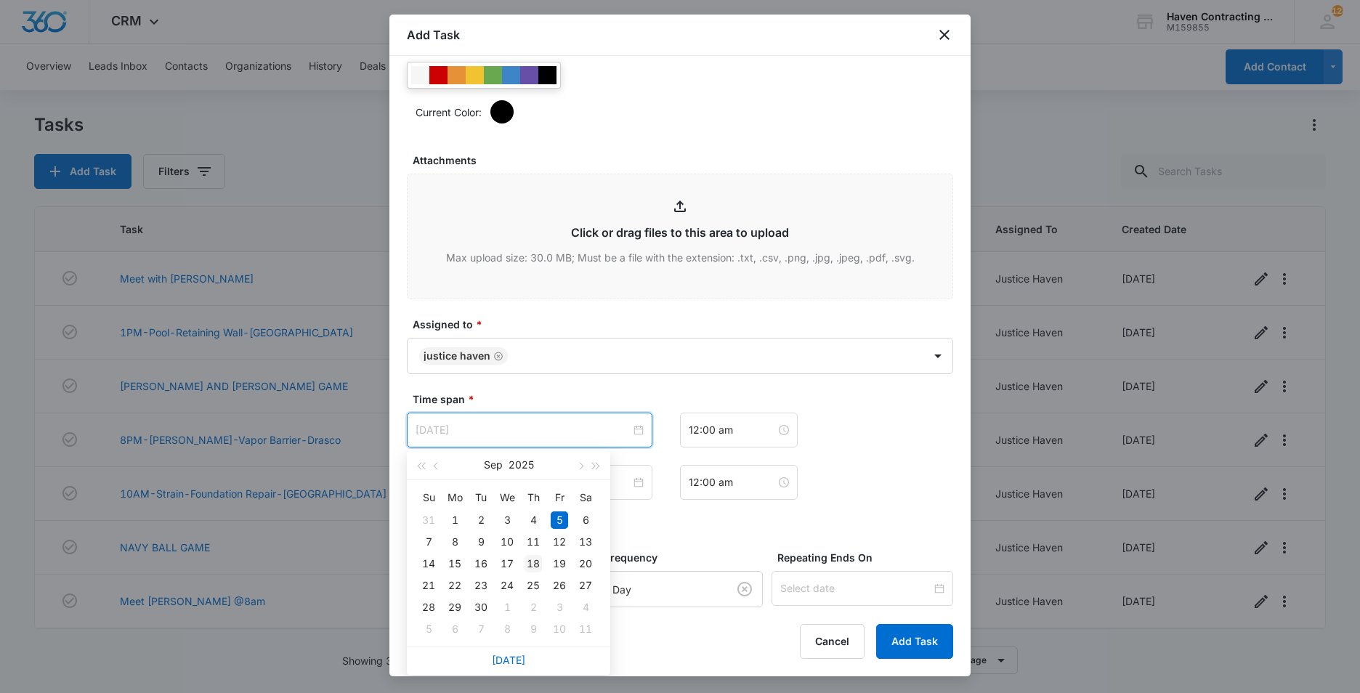
type input "[DATE]"
click at [534, 561] on div "18" at bounding box center [532, 563] width 17 height 17
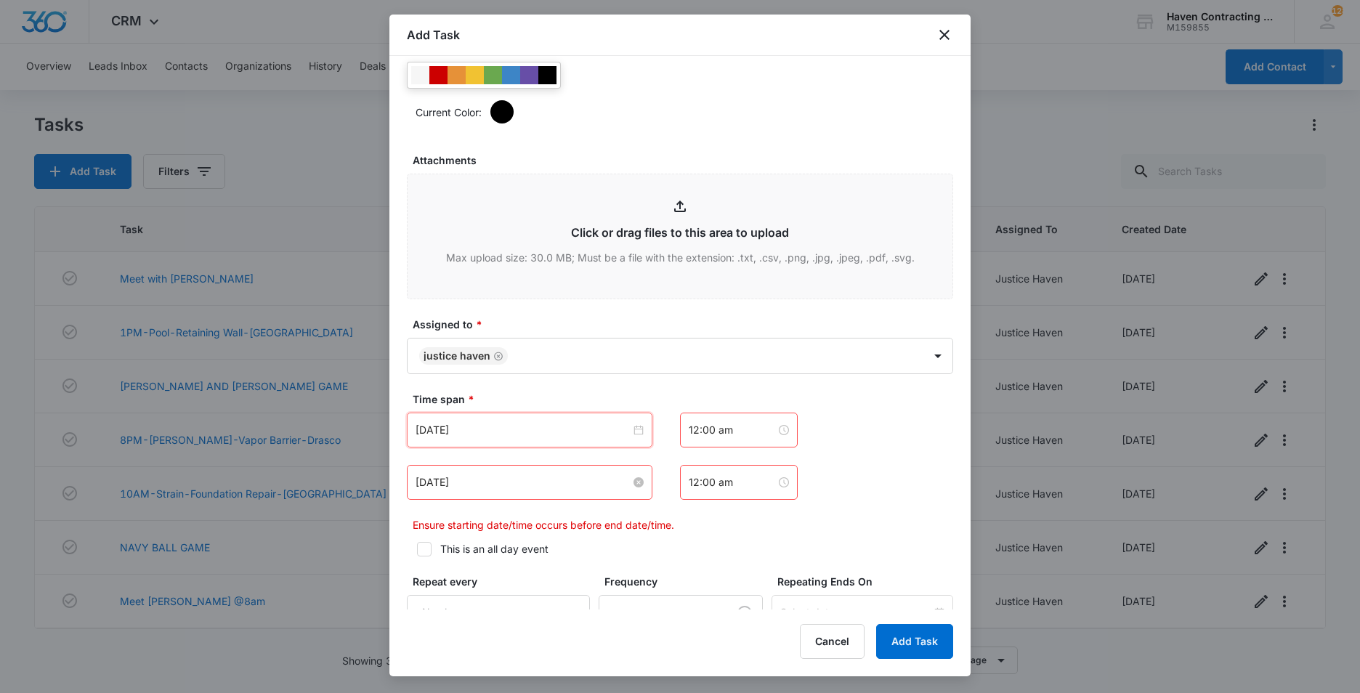
click at [474, 484] on input "[DATE]" at bounding box center [522, 482] width 215 height 16
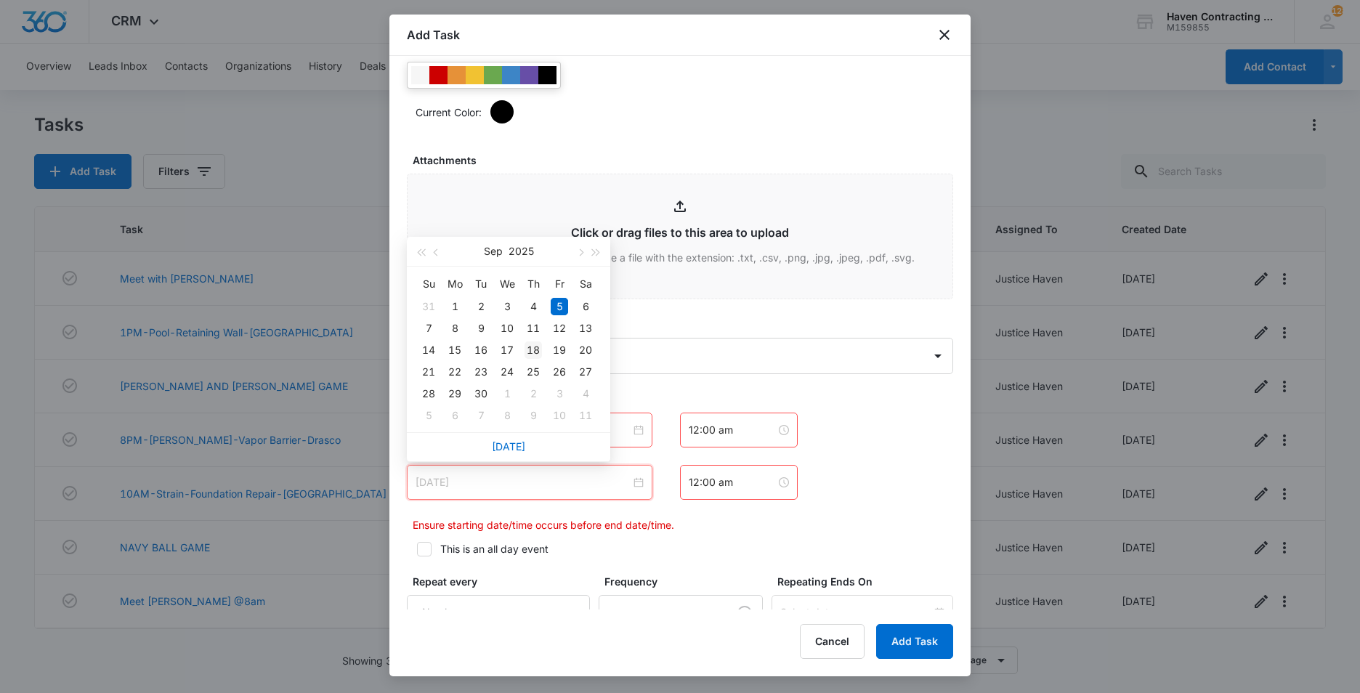
type input "[DATE]"
click at [535, 349] on div "18" at bounding box center [532, 349] width 17 height 17
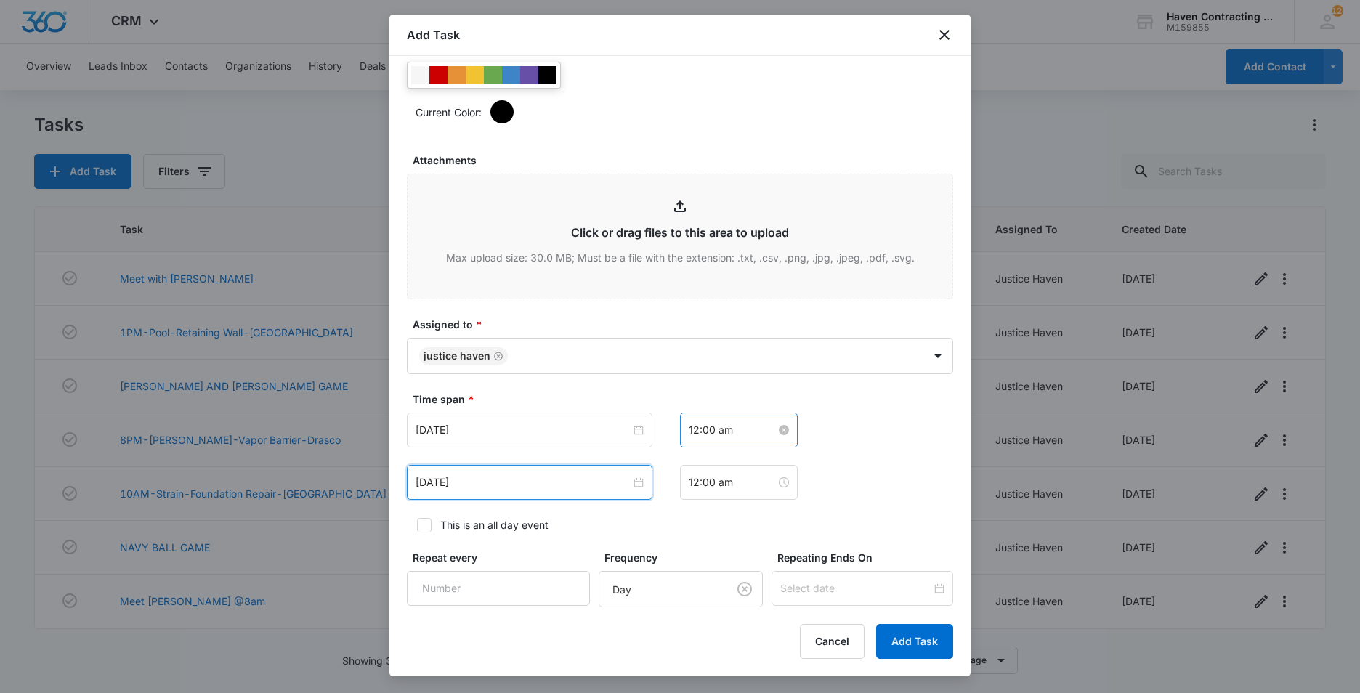
click at [738, 432] on input "12:00 am" at bounding box center [732, 430] width 87 height 16
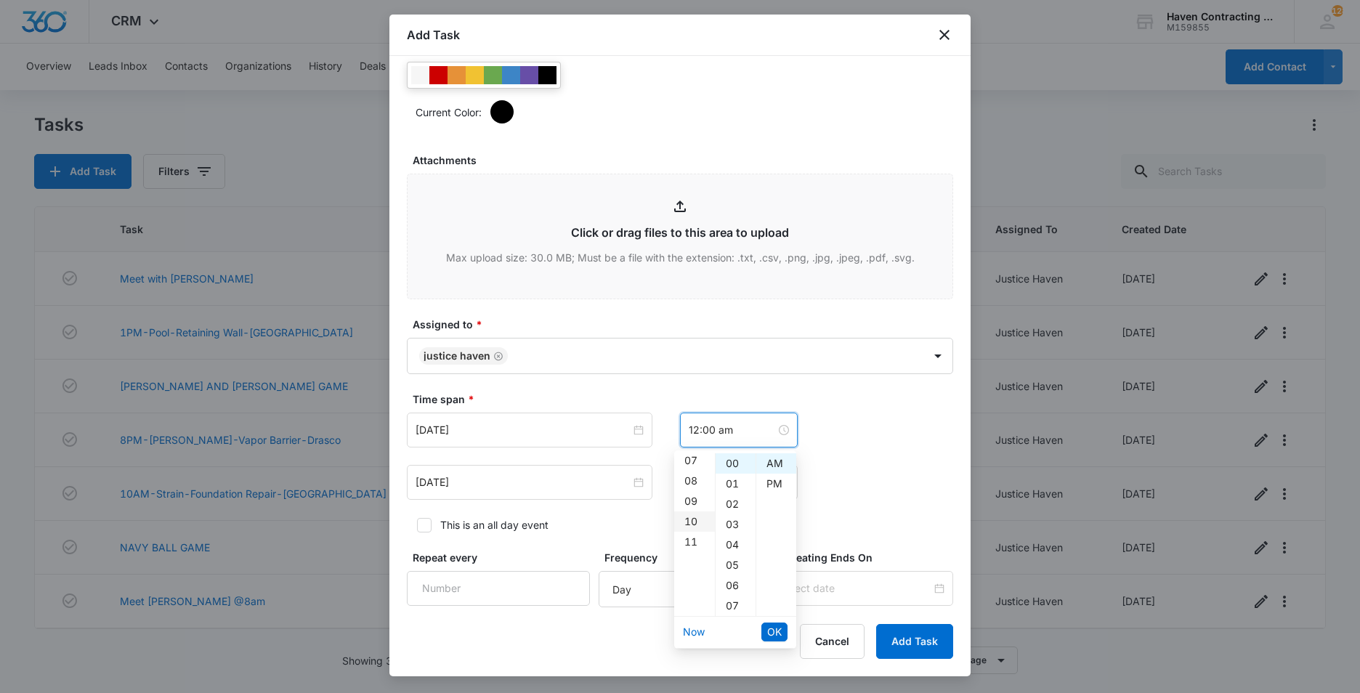
click at [689, 519] on div "10" at bounding box center [694, 521] width 41 height 20
type input "10:00 am"
click at [773, 461] on div "AM" at bounding box center [776, 463] width 40 height 20
click at [778, 629] on span "OK" at bounding box center [774, 632] width 15 height 16
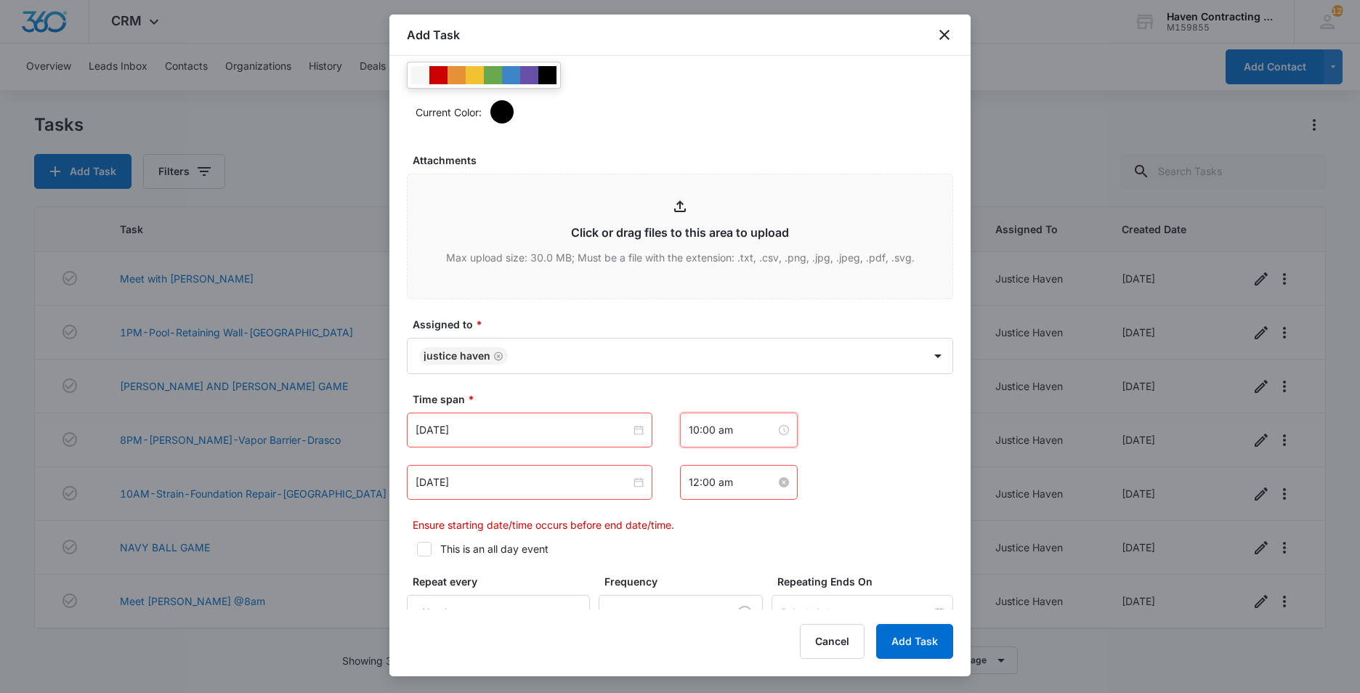
click at [726, 485] on input "12:00 am" at bounding box center [732, 482] width 87 height 16
click at [691, 354] on div "11" at bounding box center [694, 355] width 41 height 20
type input "11:00 am"
click at [771, 276] on div "AM" at bounding box center [776, 277] width 40 height 20
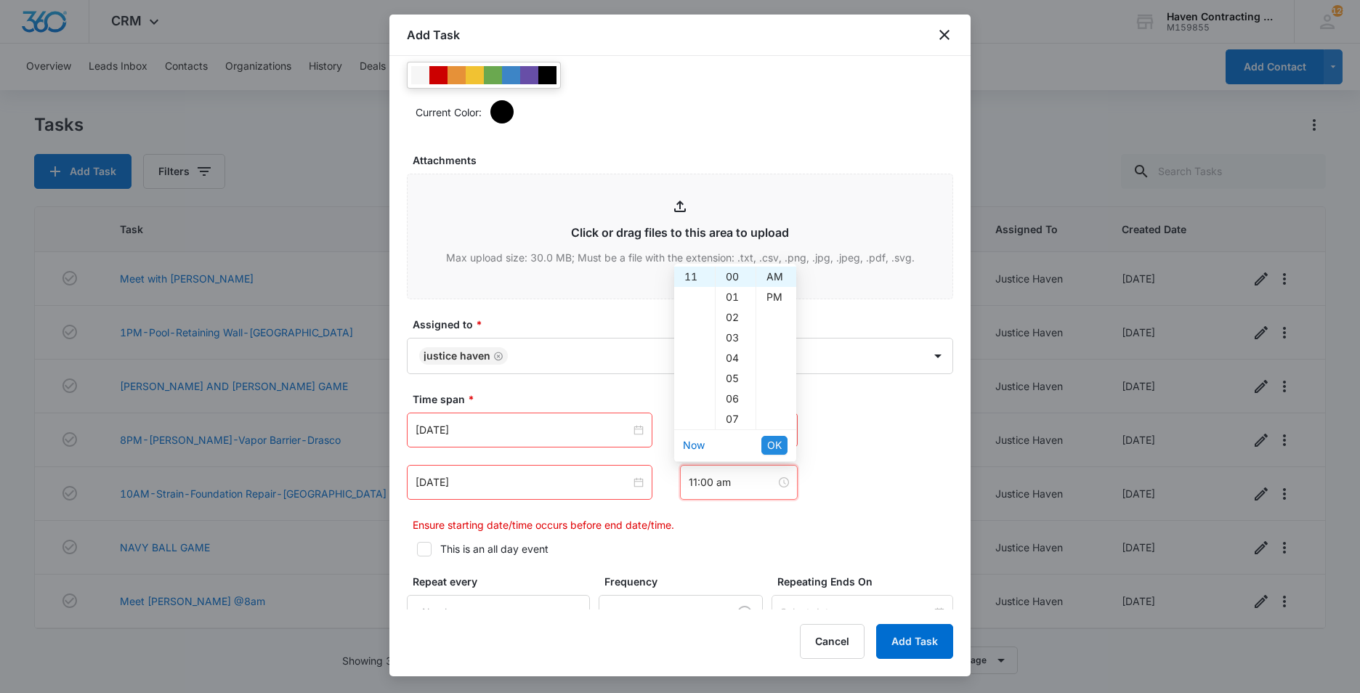
click at [771, 443] on span "OK" at bounding box center [774, 445] width 15 height 16
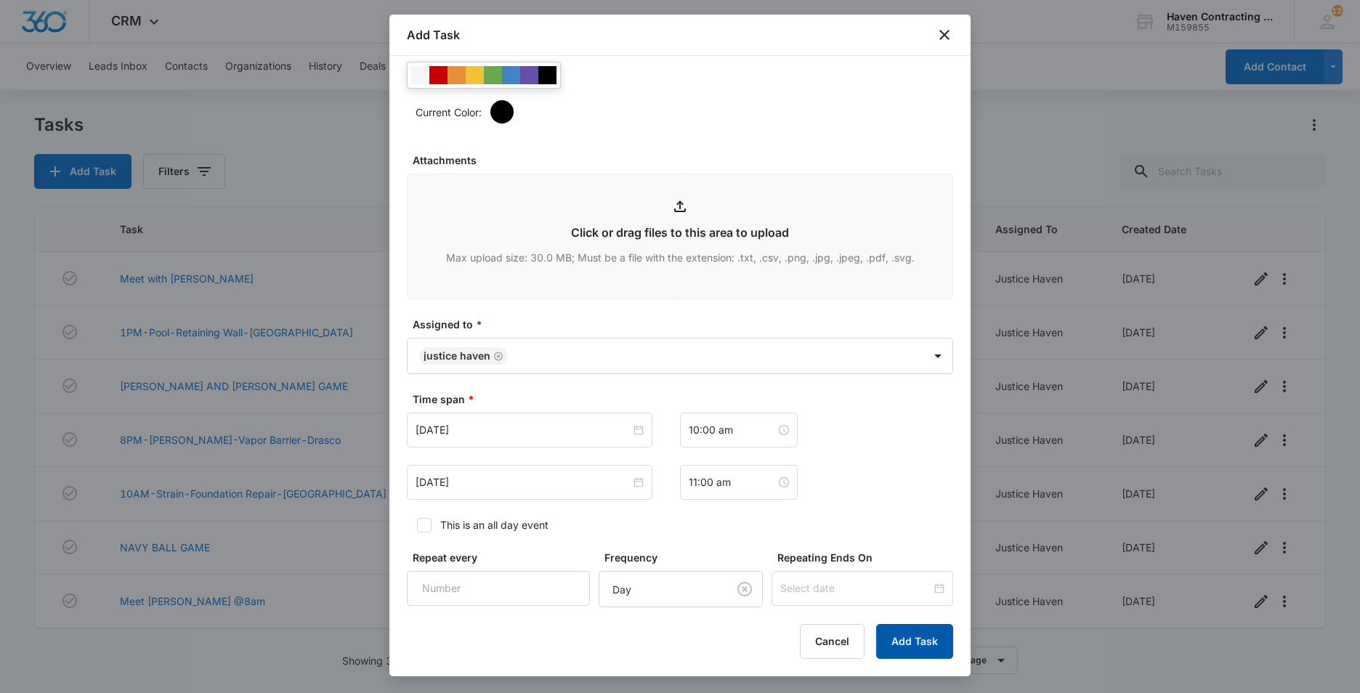
click at [900, 646] on button "Add Task" at bounding box center [914, 641] width 77 height 35
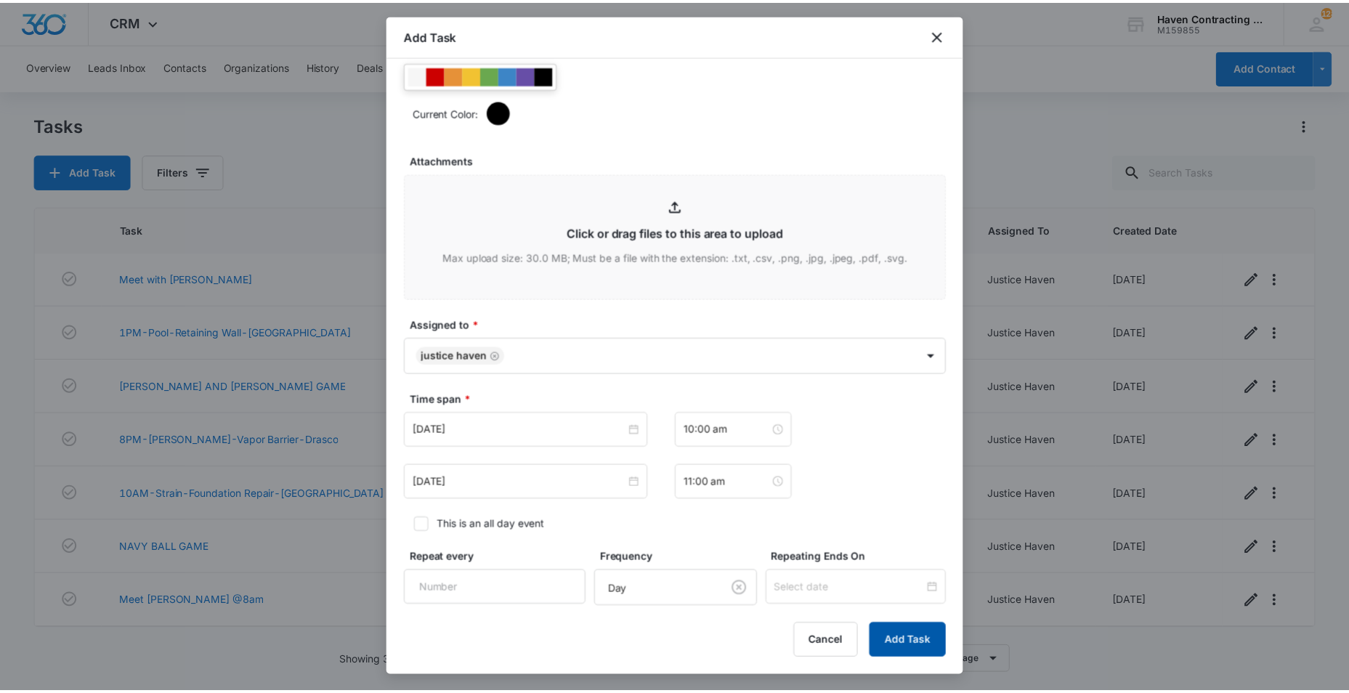
scroll to position [0, 0]
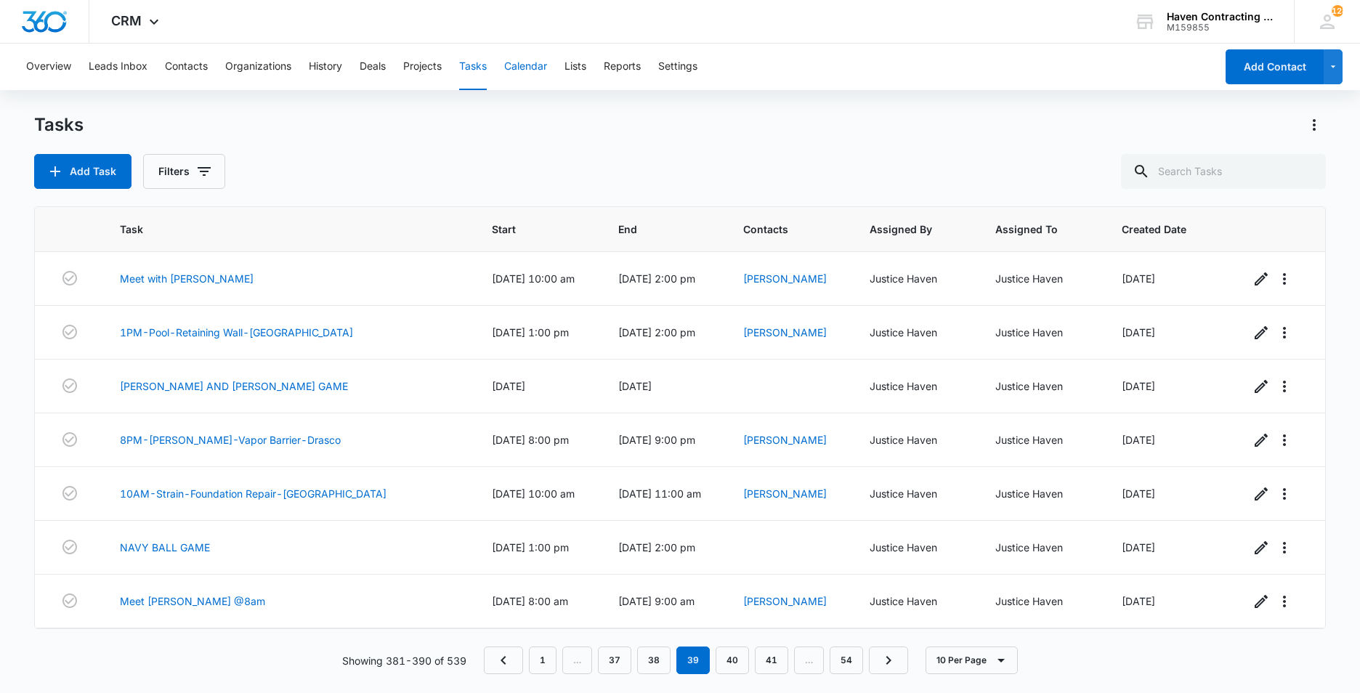
click at [528, 62] on button "Calendar" at bounding box center [525, 67] width 43 height 46
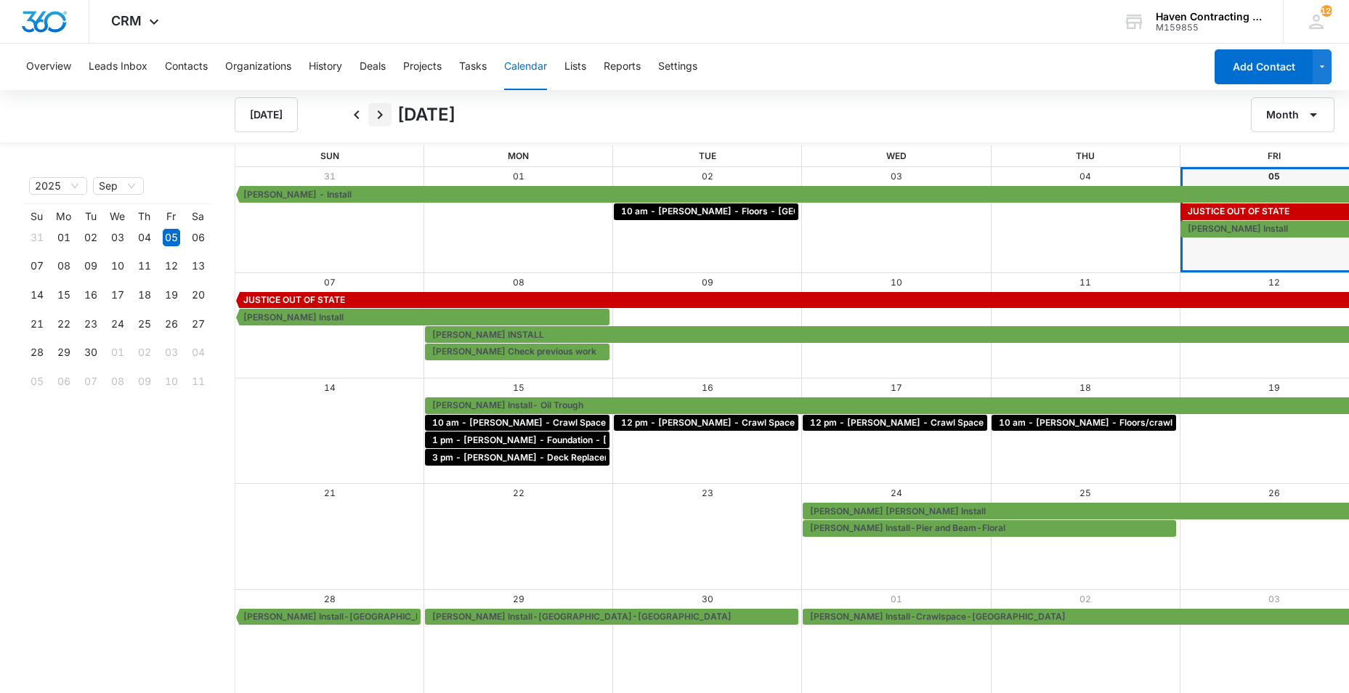
click at [379, 115] on icon "Next" at bounding box center [379, 114] width 17 height 17
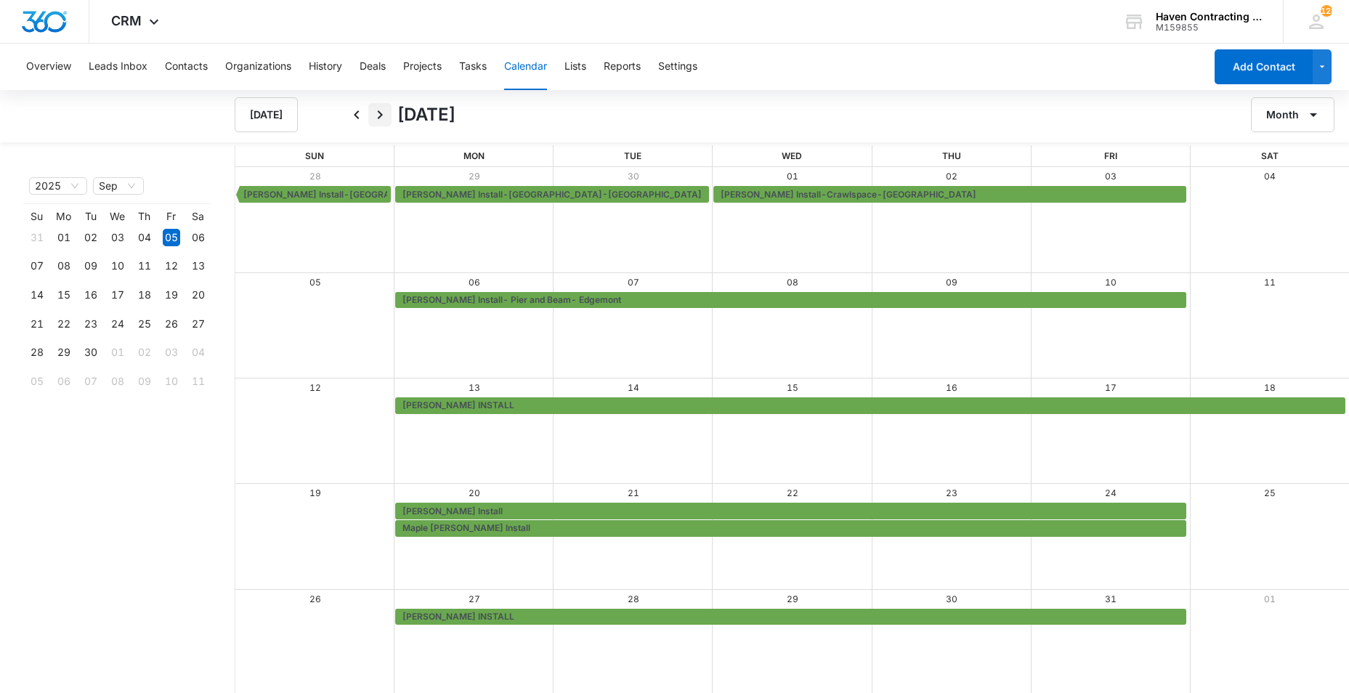
click at [379, 113] on icon "Next" at bounding box center [379, 114] width 17 height 17
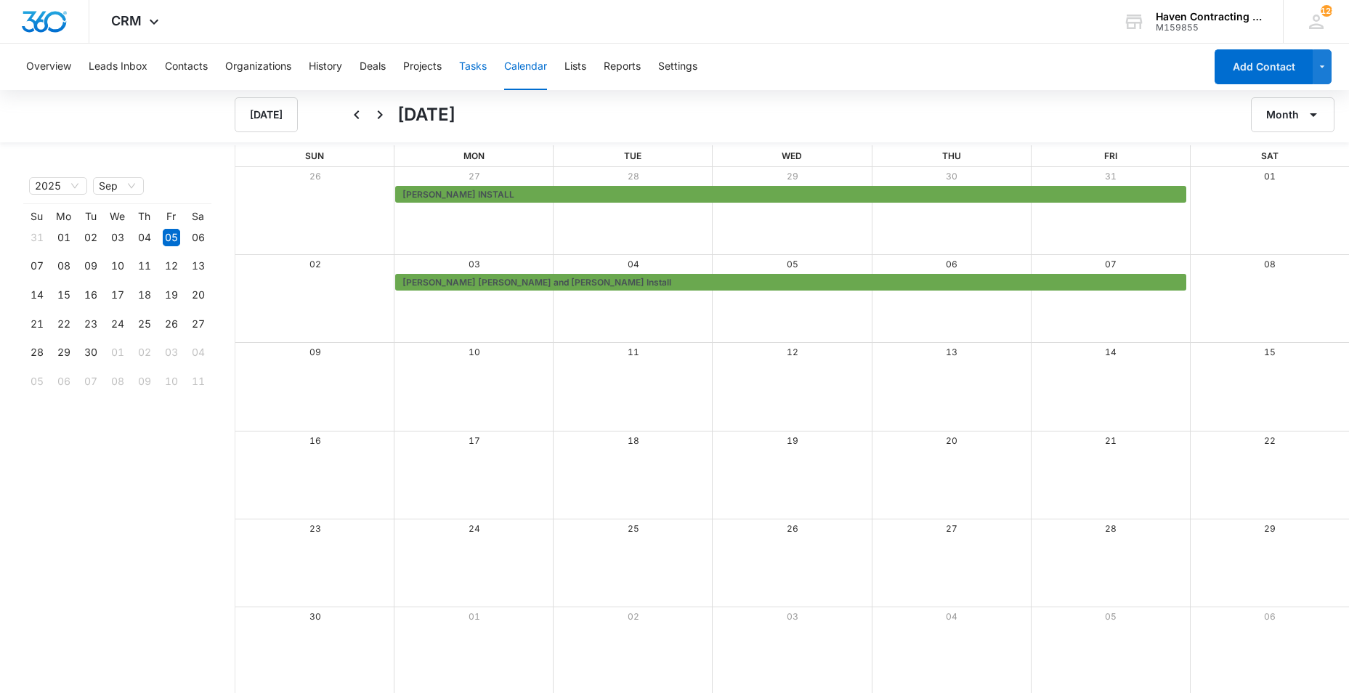
click at [472, 69] on button "Tasks" at bounding box center [473, 67] width 28 height 46
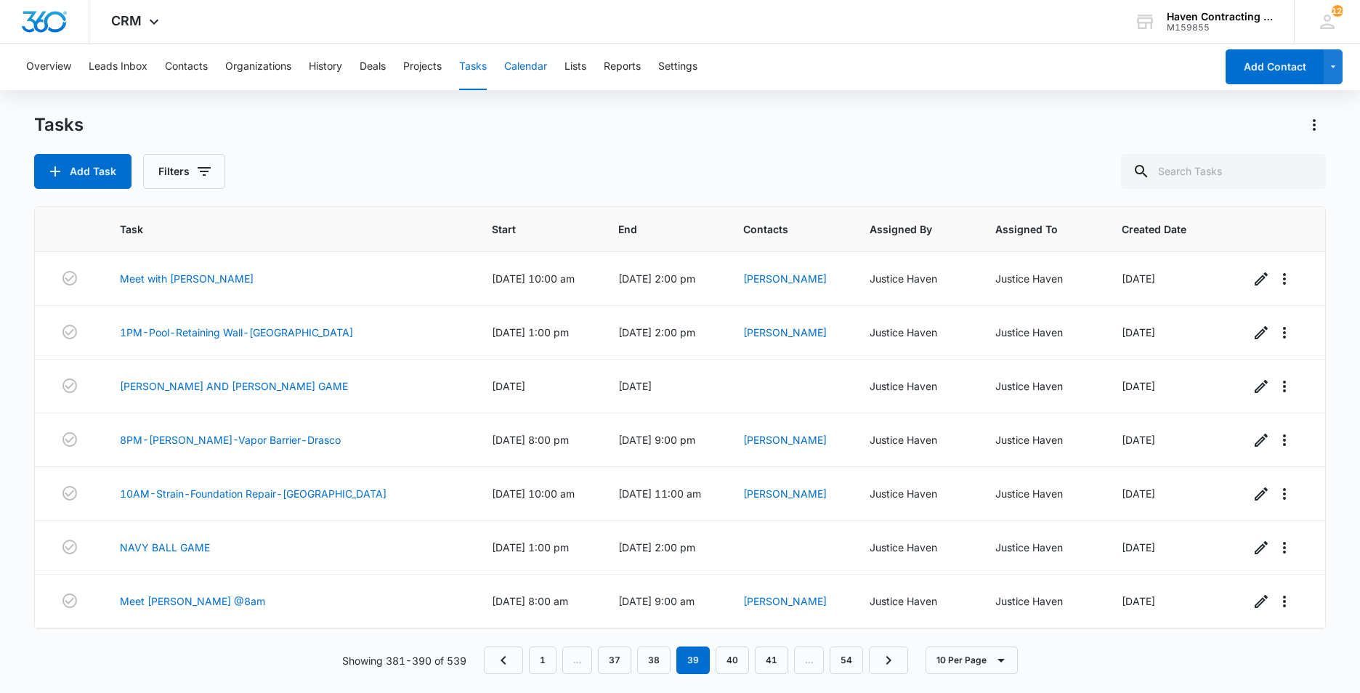
click at [534, 67] on button "Calendar" at bounding box center [525, 67] width 43 height 46
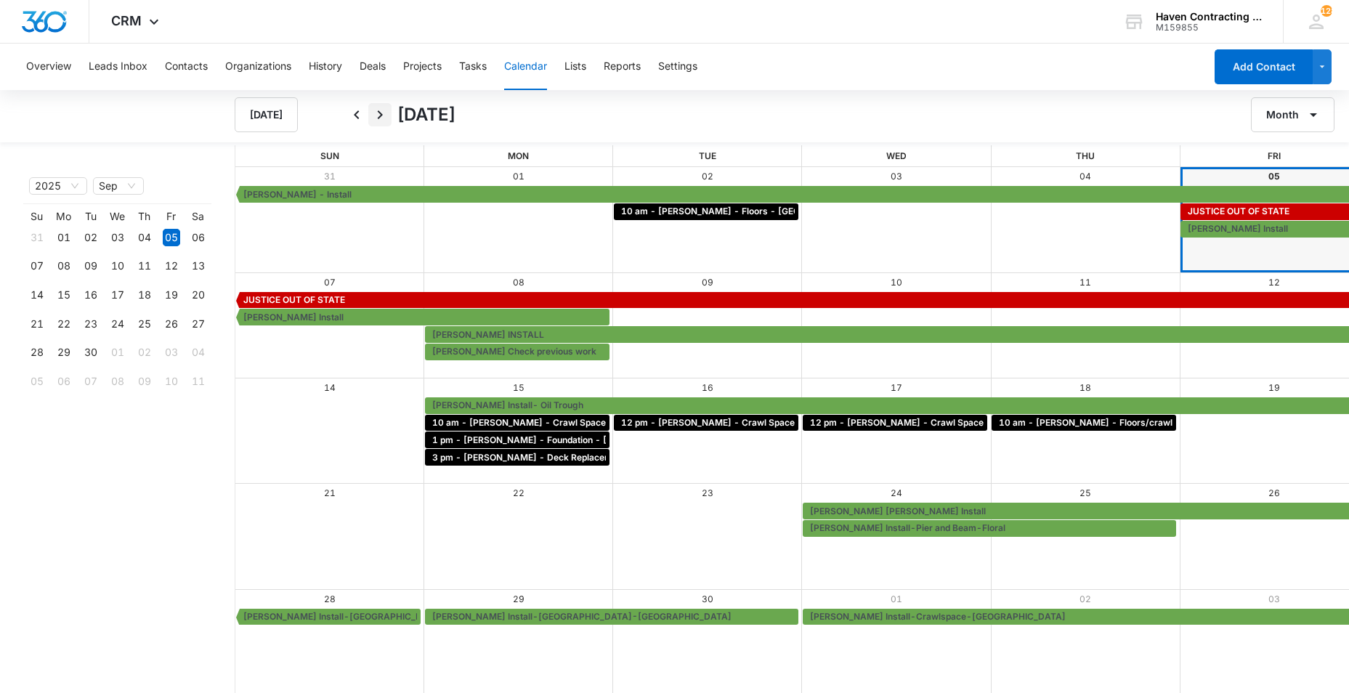
click at [379, 115] on icon "Next" at bounding box center [379, 114] width 17 height 17
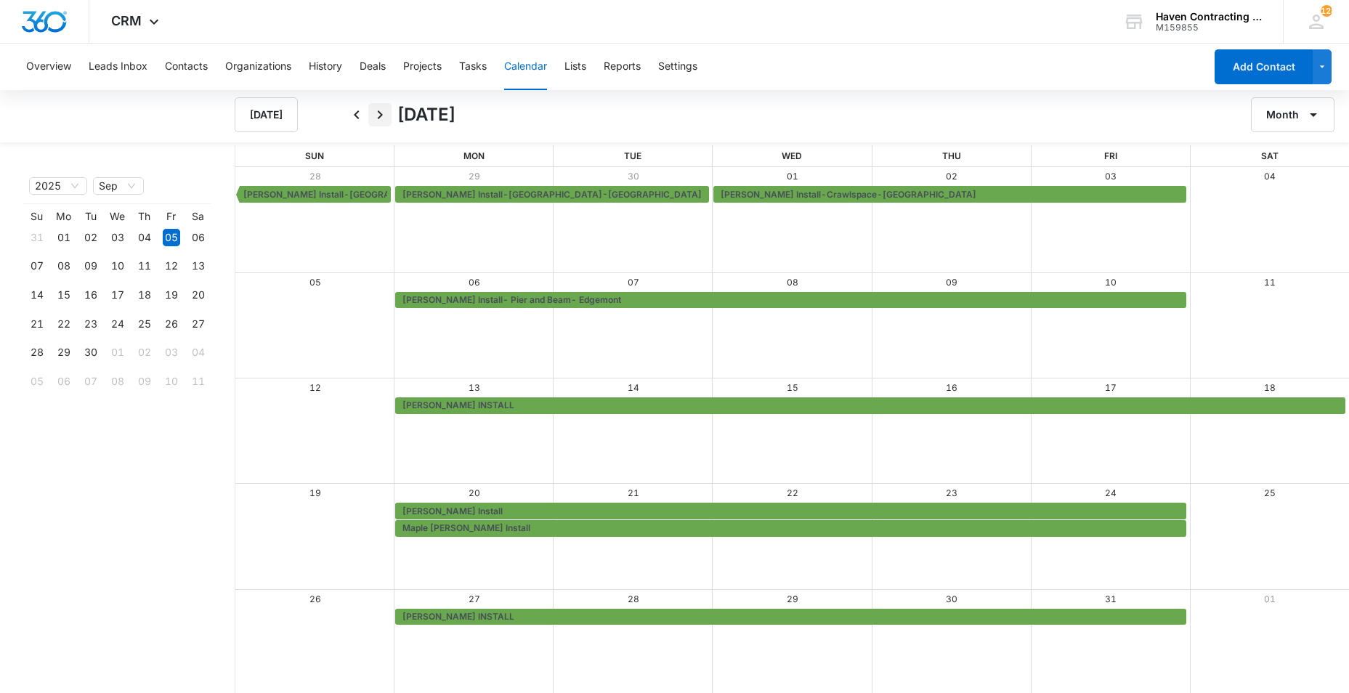
click at [381, 114] on icon "Next" at bounding box center [380, 114] width 5 height 9
